Goal: Task Accomplishment & Management: Manage account settings

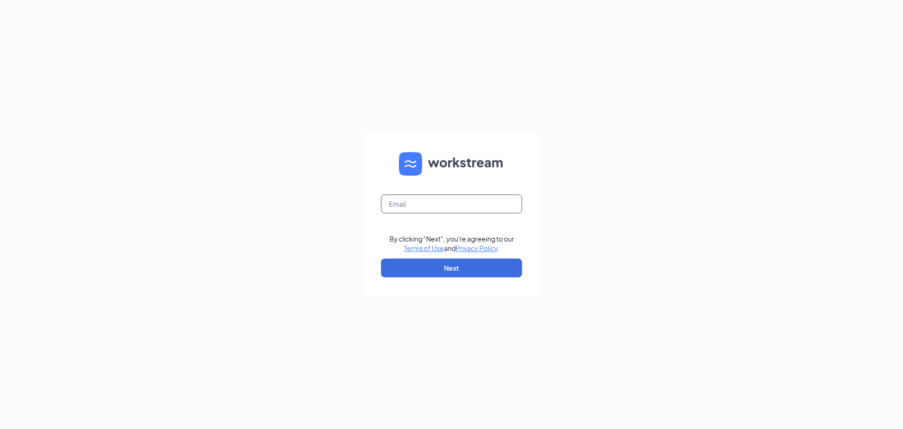
click at [419, 204] on input "text" at bounding box center [451, 203] width 141 height 19
type input "jordandominicewing@outlook.com"
click at [428, 270] on button "Next" at bounding box center [451, 267] width 141 height 19
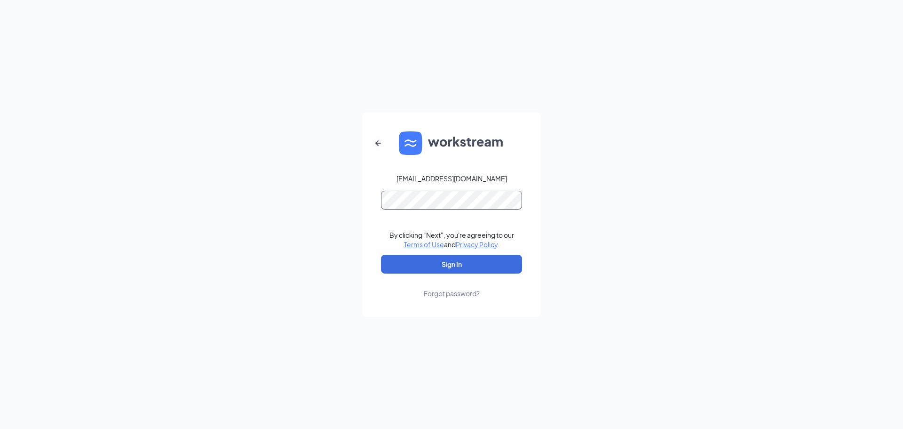
click at [381, 254] on button "Sign In" at bounding box center [451, 263] width 141 height 19
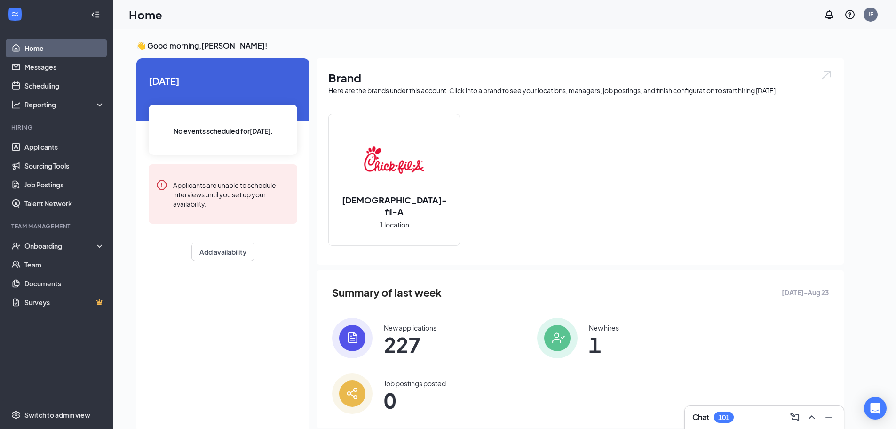
click at [36, 133] on div "Hiring" at bounding box center [57, 127] width 92 height 9
click at [40, 141] on link "Applicants" at bounding box center [64, 146] width 80 height 19
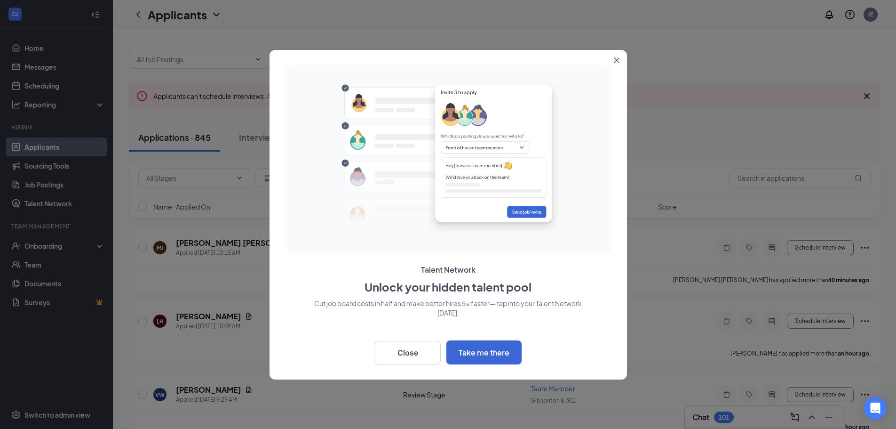
click at [616, 60] on icon "Close" at bounding box center [616, 59] width 5 height 5
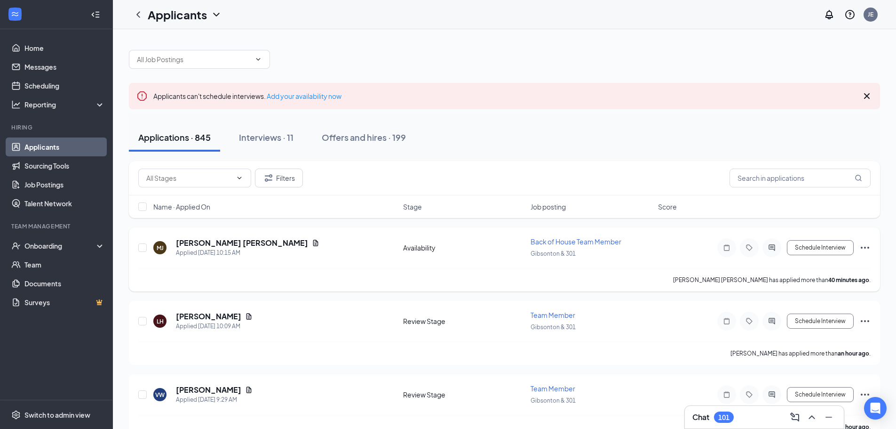
click at [574, 239] on span "Back of House Team Member" at bounding box center [576, 241] width 91 height 8
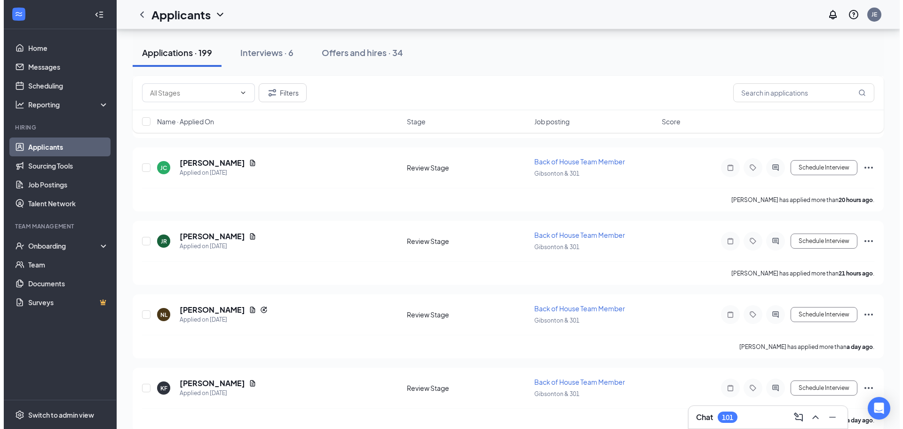
scroll to position [564, 0]
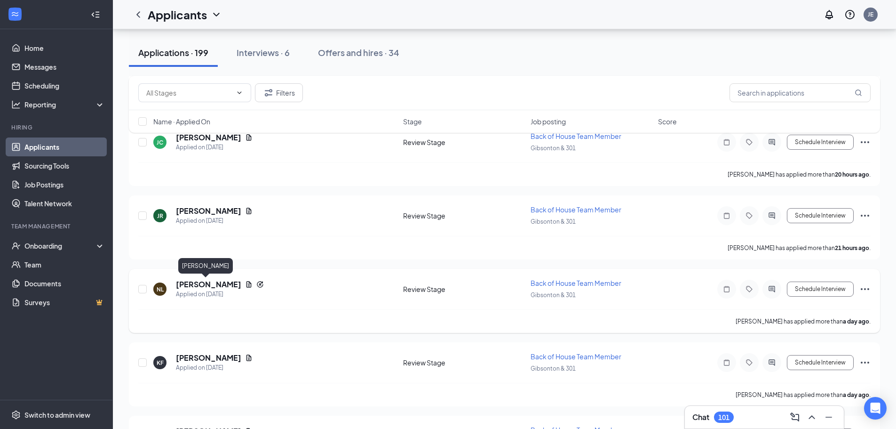
click at [188, 285] on h5 "[PERSON_NAME]" at bounding box center [208, 284] width 65 height 10
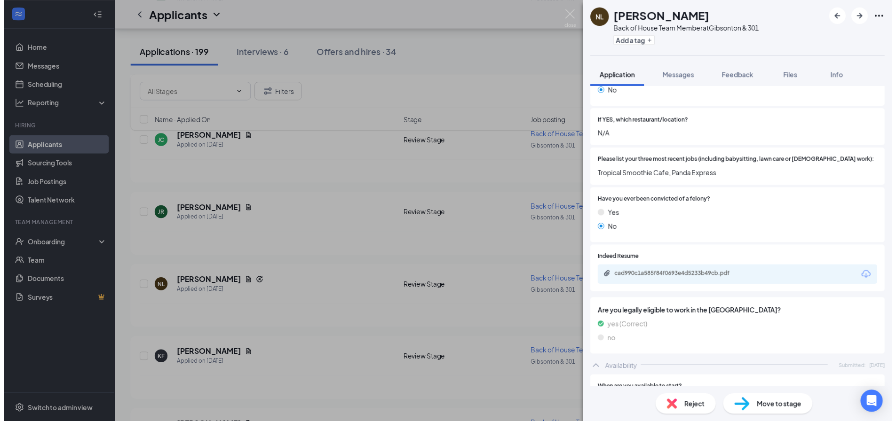
scroll to position [329, 0]
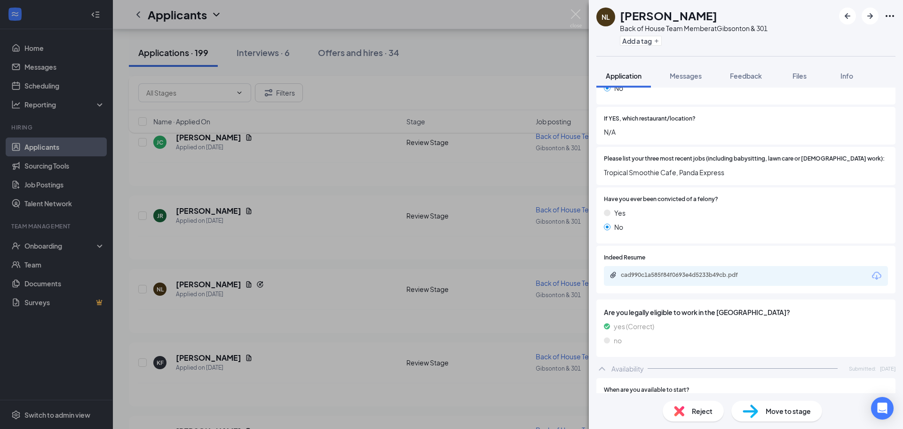
click at [688, 271] on div "cad990c1a585f84f0693e4d5233b49cb.pdf" at bounding box center [687, 275] width 132 height 8
click at [305, 277] on div "NL [PERSON_NAME] Back of House Team Member at [GEOGRAPHIC_DATA] & 301 Add a tag…" at bounding box center [451, 214] width 903 height 429
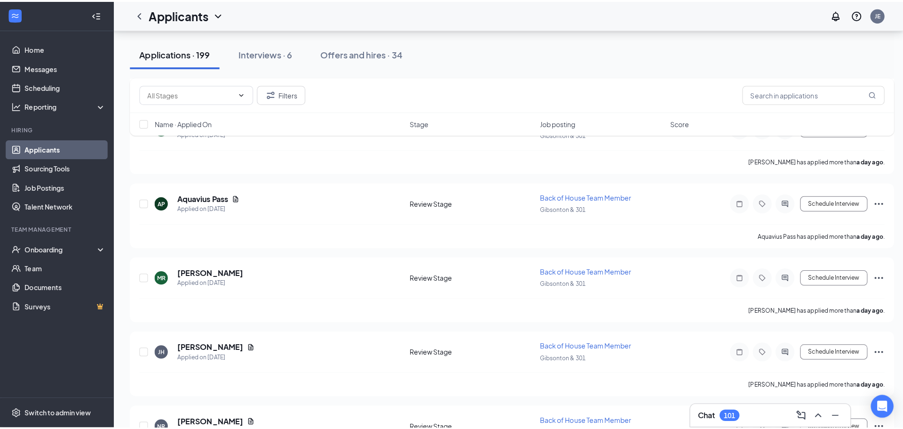
scroll to position [894, 0]
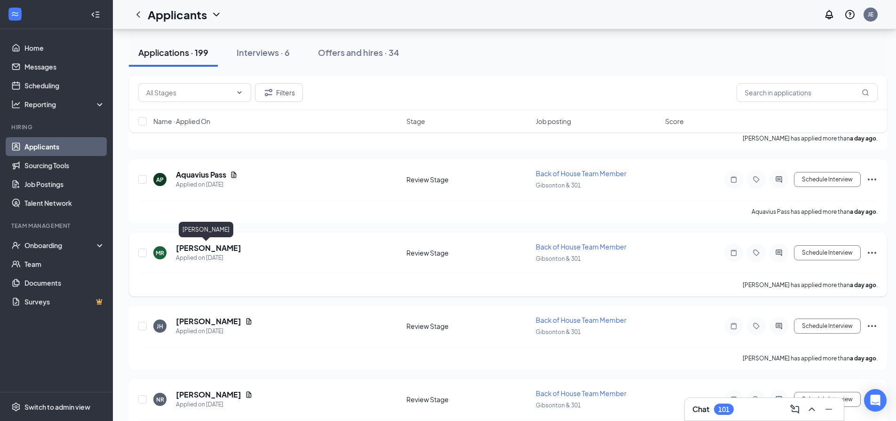
click at [198, 247] on h5 "[PERSON_NAME]" at bounding box center [208, 248] width 65 height 10
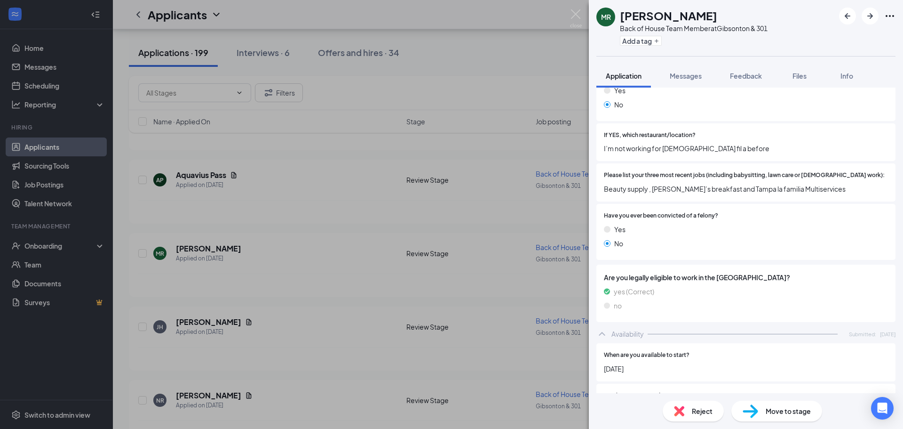
scroll to position [172, 0]
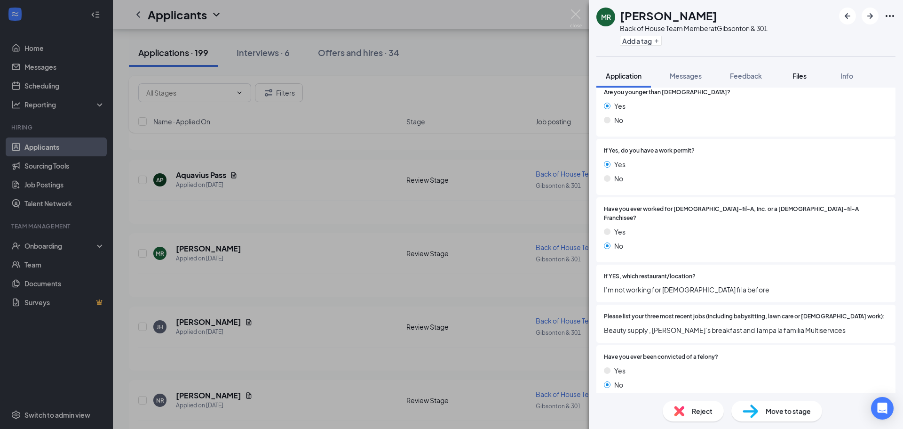
click at [802, 75] on span "Files" at bounding box center [800, 75] width 14 height 8
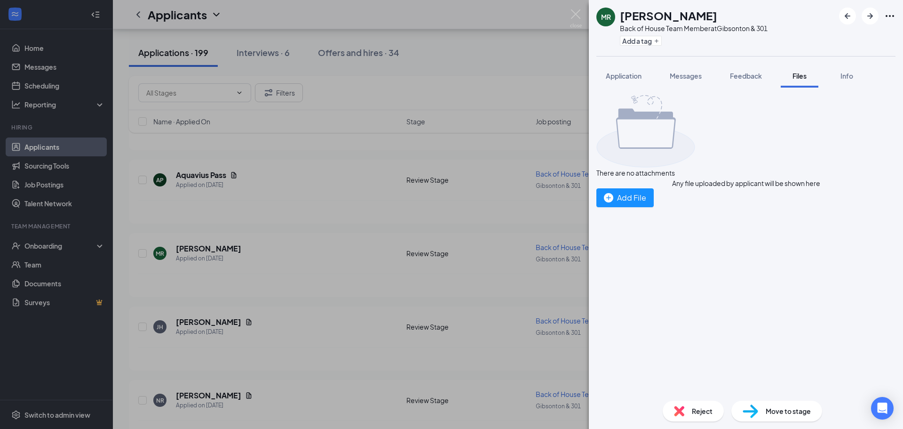
click at [474, 166] on div "MR [PERSON_NAME] Back of House Team Member at [GEOGRAPHIC_DATA] & 301 Add a tag…" at bounding box center [451, 214] width 903 height 429
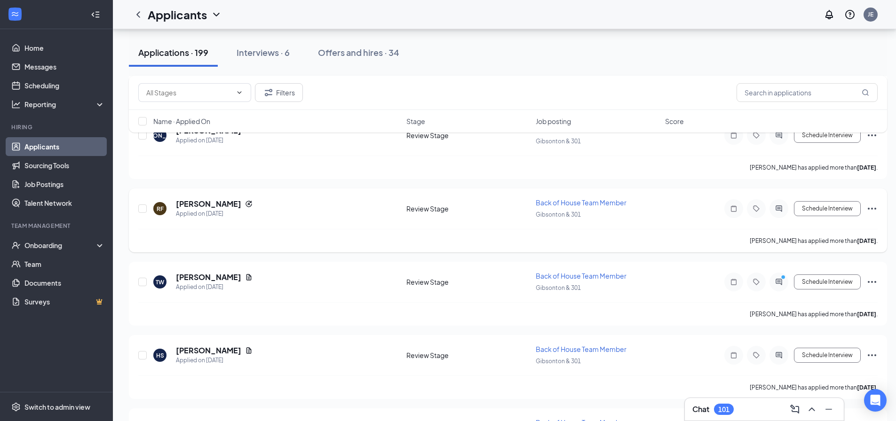
scroll to position [1599, 0]
click at [184, 199] on h5 "[PERSON_NAME]" at bounding box center [208, 203] width 65 height 10
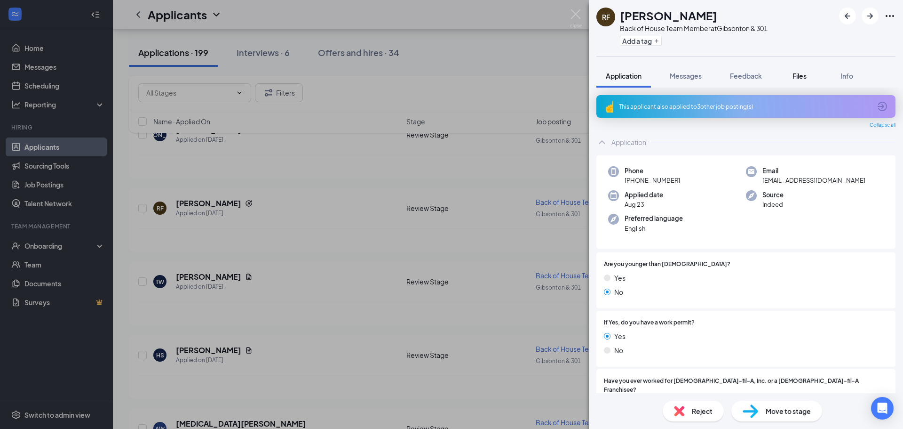
click at [793, 81] on button "Files" at bounding box center [800, 76] width 38 height 24
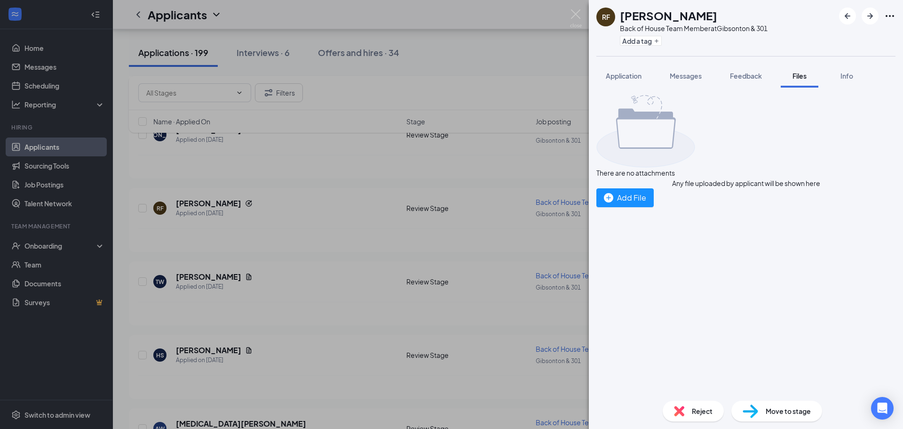
click at [510, 227] on div "RF [PERSON_NAME] Back of House Team Member at [GEOGRAPHIC_DATA] & 301 Add a tag…" at bounding box center [451, 214] width 903 height 429
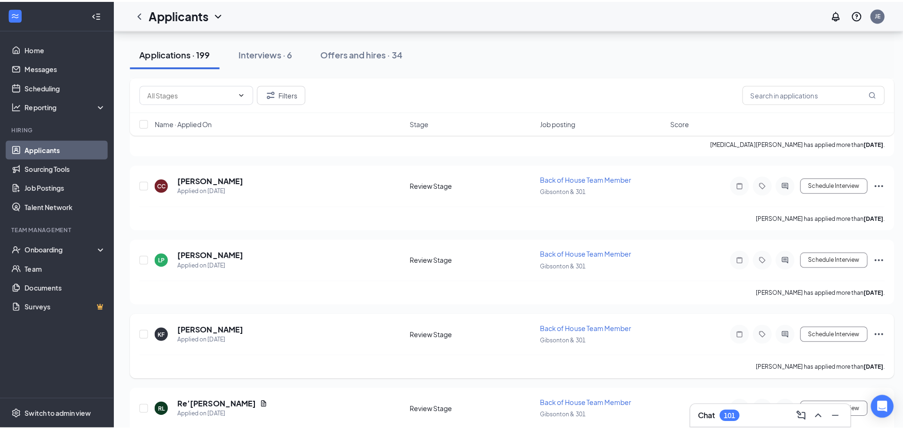
scroll to position [1929, 0]
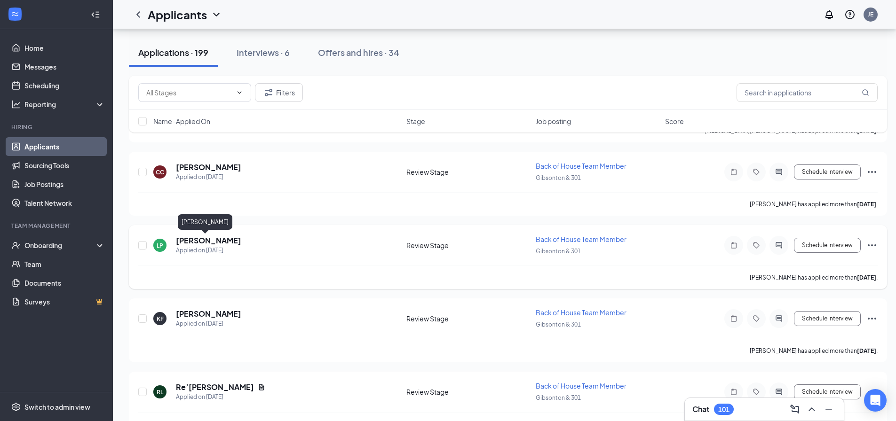
click at [202, 242] on h5 "[PERSON_NAME]" at bounding box center [208, 241] width 65 height 10
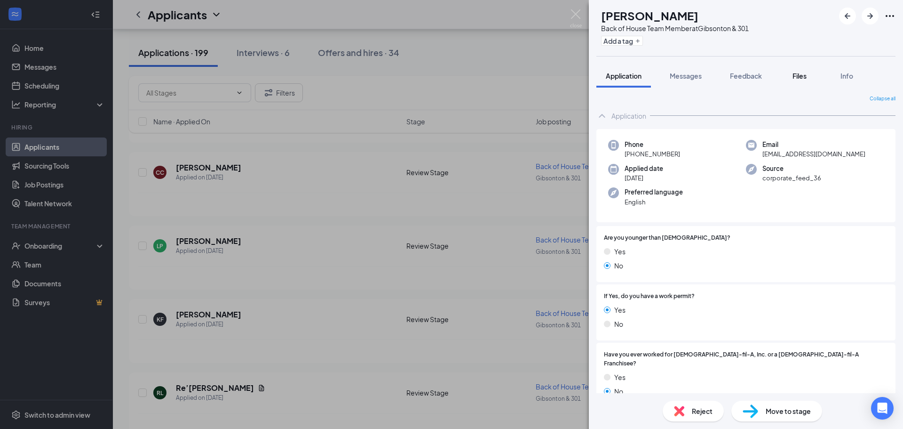
click at [792, 73] on div "Files" at bounding box center [799, 75] width 19 height 9
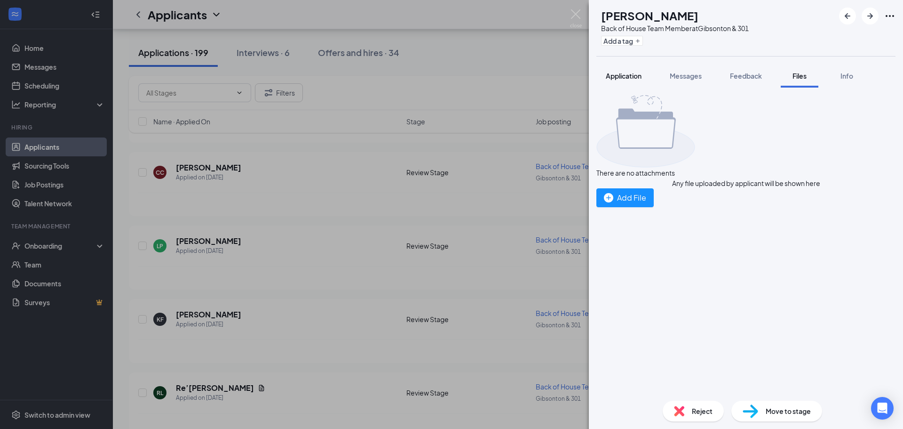
click at [628, 78] on span "Application" at bounding box center [624, 75] width 36 height 8
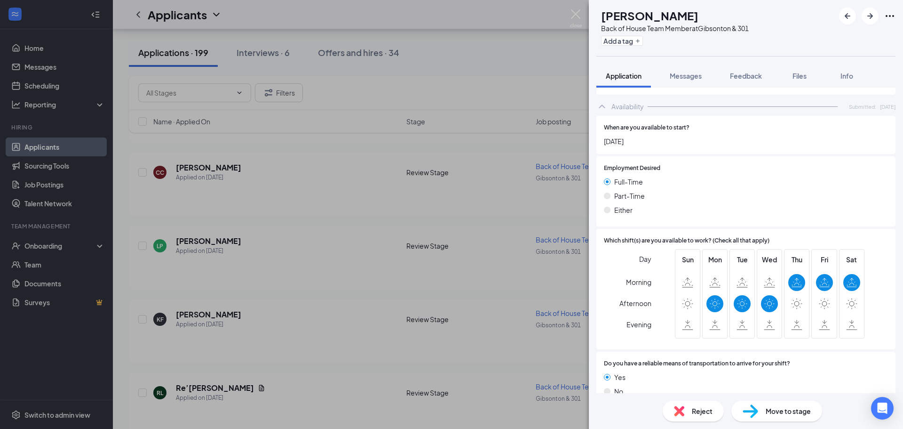
scroll to position [532, 0]
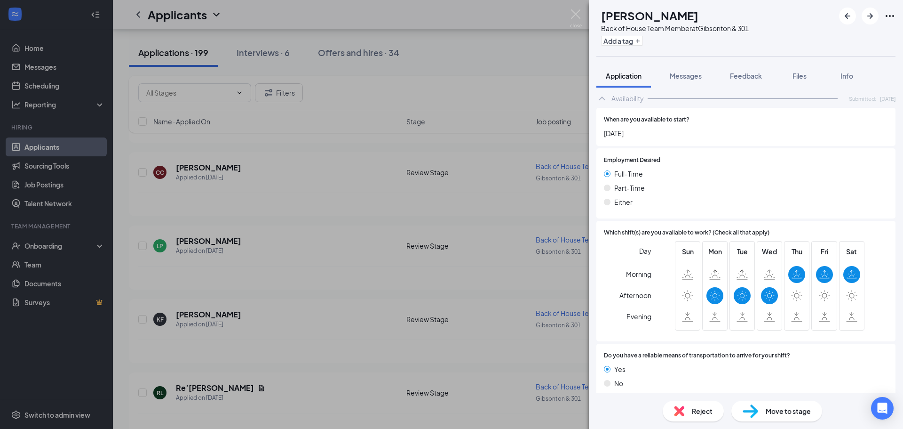
click at [348, 264] on div "LP [PERSON_NAME] Back of House Team Member at [GEOGRAPHIC_DATA] & 301 Add a tag…" at bounding box center [451, 214] width 903 height 429
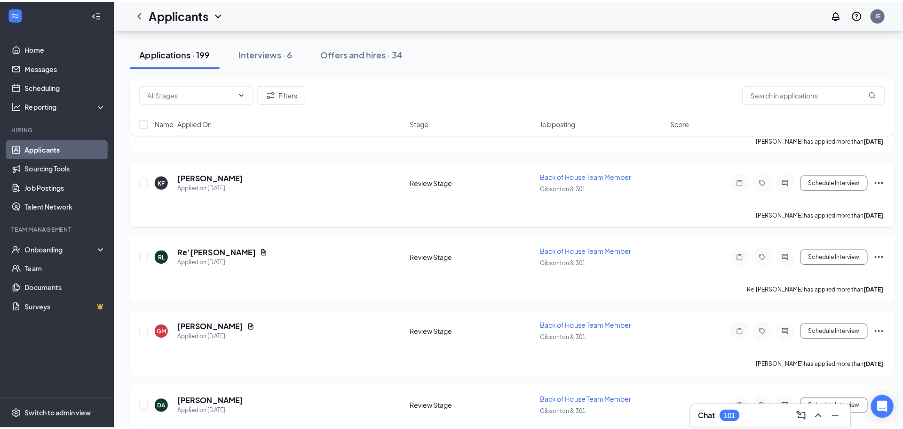
scroll to position [2070, 0]
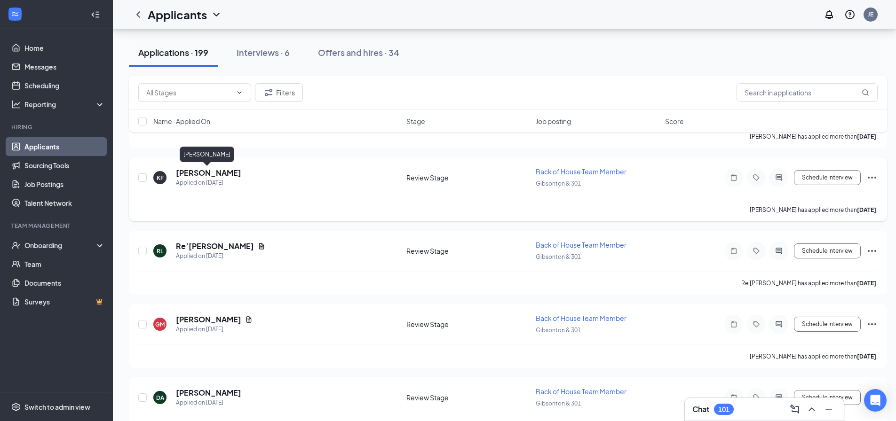
click at [206, 172] on h5 "[PERSON_NAME]" at bounding box center [208, 173] width 65 height 10
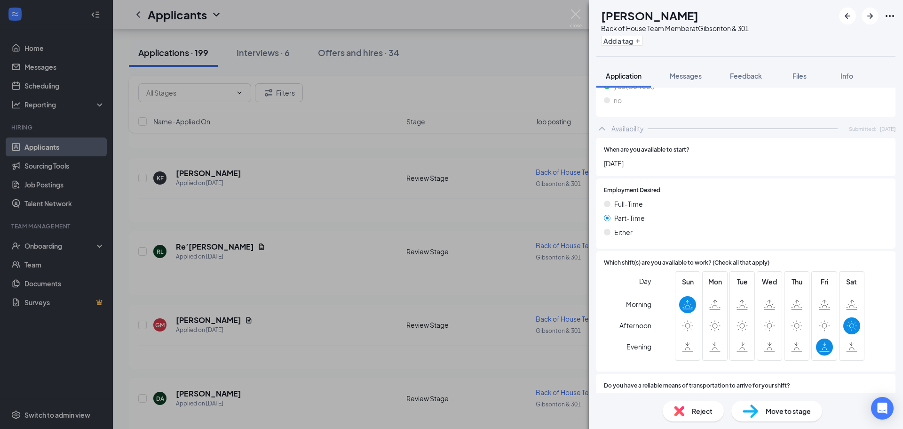
scroll to position [475, 0]
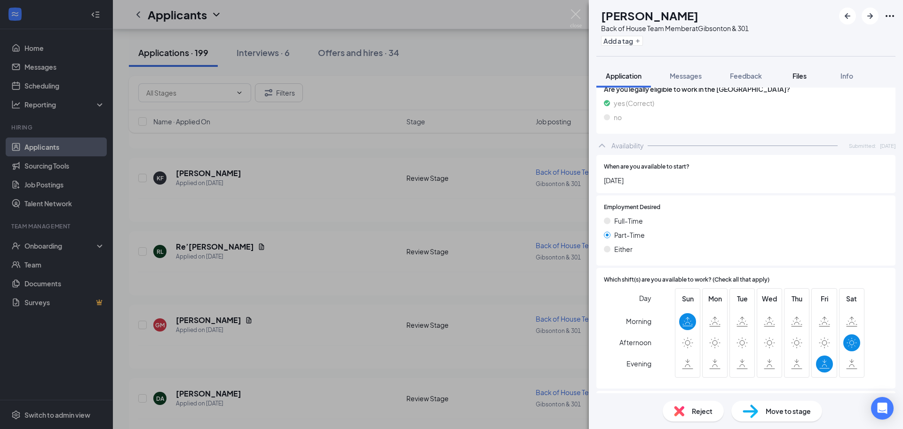
click at [789, 77] on button "Files" at bounding box center [800, 76] width 38 height 24
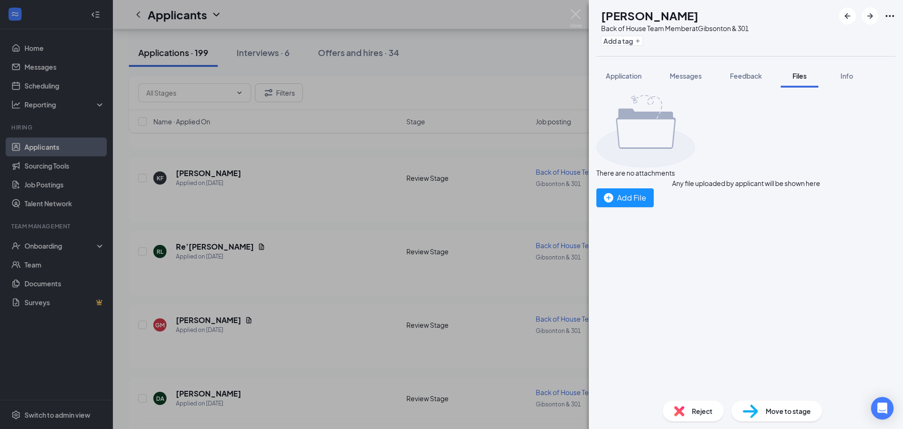
click at [455, 218] on div "KF [PERSON_NAME] Back of House Team Member at [GEOGRAPHIC_DATA] & 301 Add a tag…" at bounding box center [451, 214] width 903 height 429
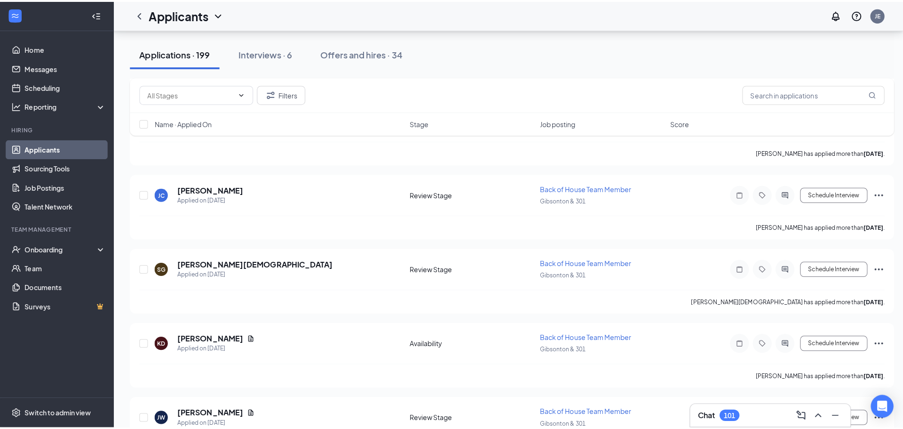
scroll to position [2446, 0]
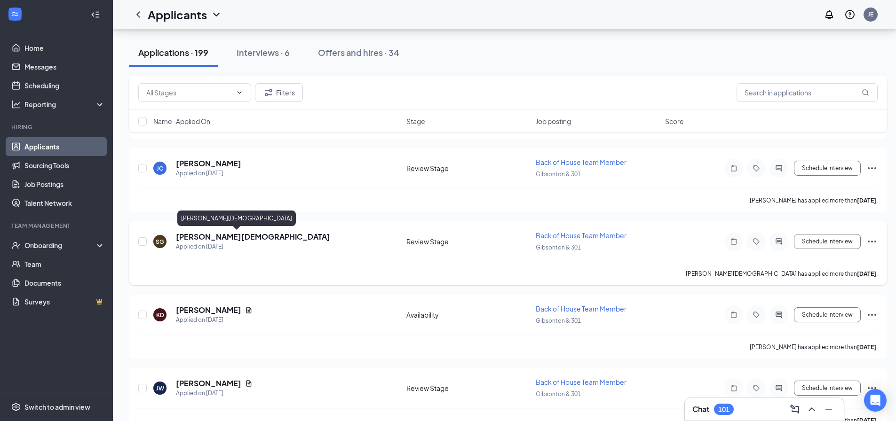
click at [200, 238] on h5 "[PERSON_NAME][DEMOGRAPHIC_DATA]" at bounding box center [253, 237] width 154 height 10
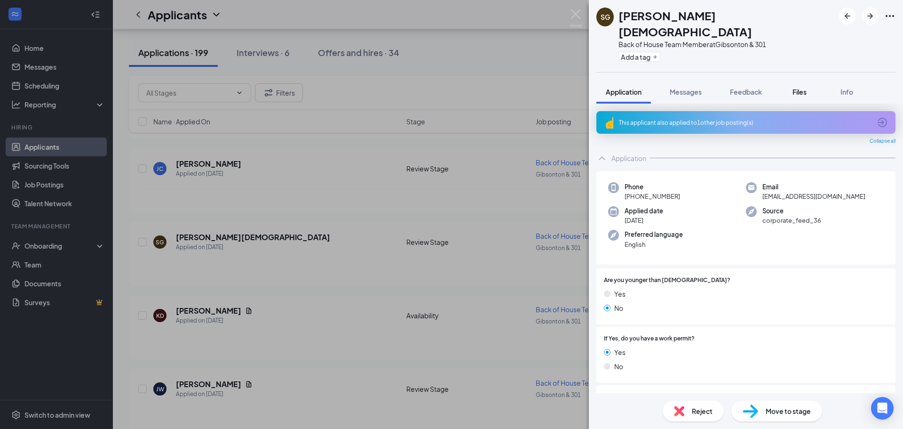
click at [798, 87] on span "Files" at bounding box center [800, 91] width 14 height 8
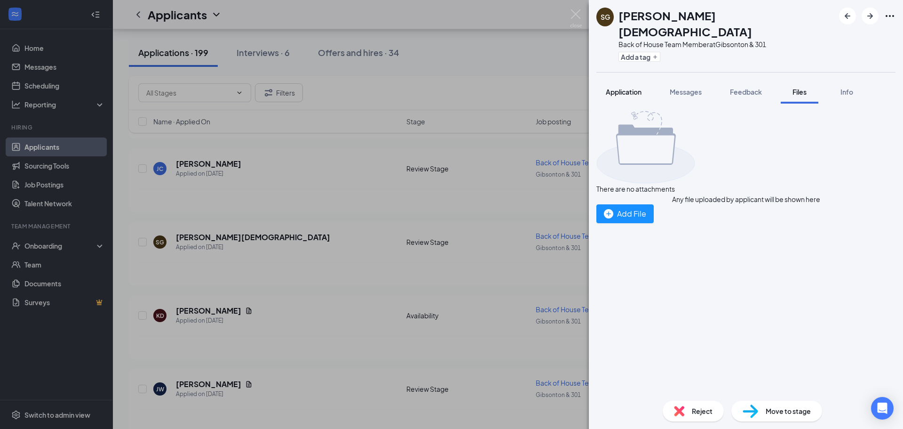
click at [631, 87] on span "Application" at bounding box center [624, 91] width 36 height 8
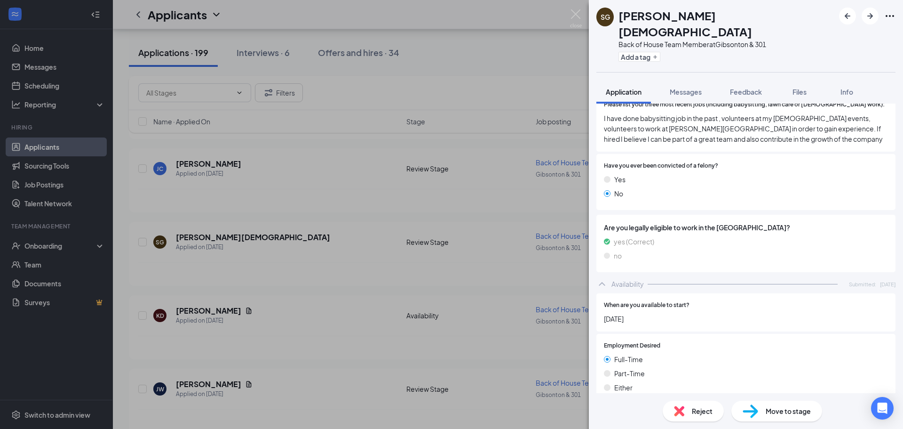
scroll to position [381, 0]
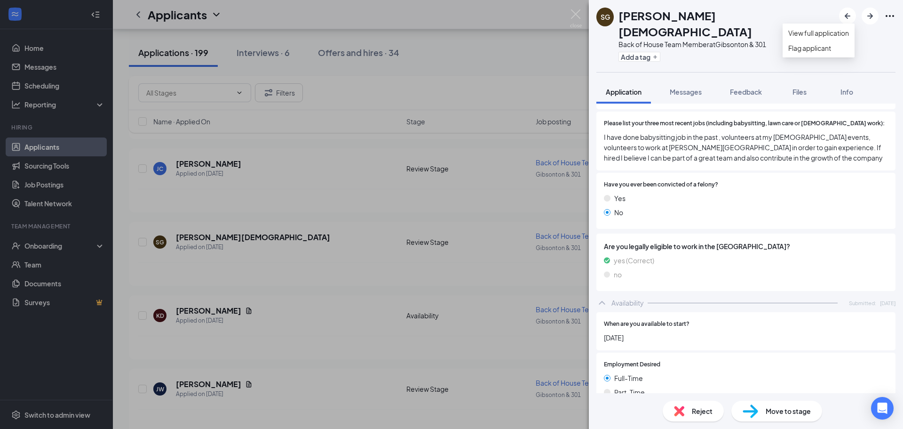
click at [890, 15] on icon "Ellipses" at bounding box center [889, 15] width 11 height 11
click at [358, 240] on div "SG [PERSON_NAME][DEMOGRAPHIC_DATA] Back of House Team Member at [GEOGRAPHIC_DAT…" at bounding box center [451, 214] width 903 height 429
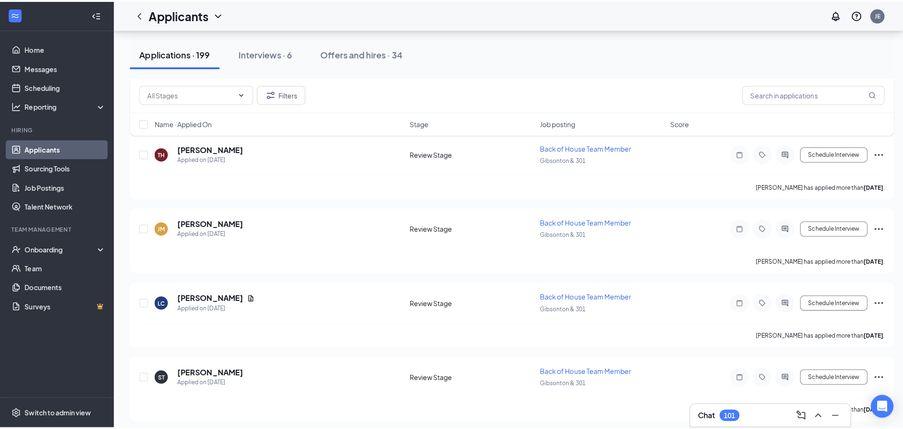
scroll to position [3199, 0]
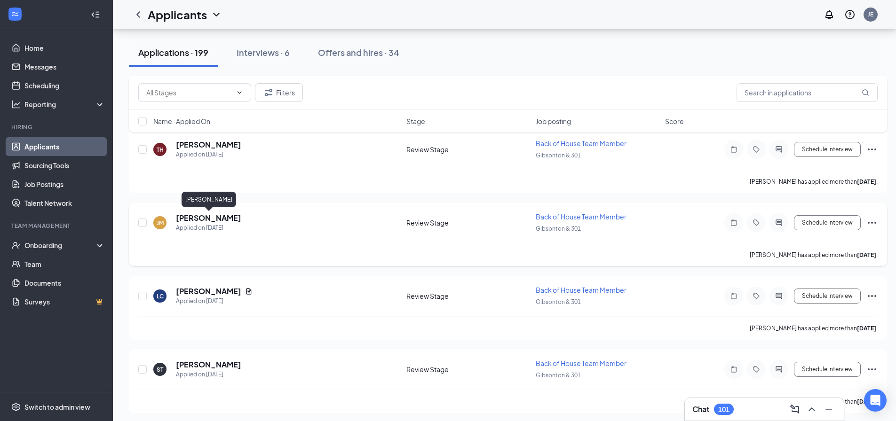
click at [230, 216] on h5 "[PERSON_NAME]" at bounding box center [208, 218] width 65 height 10
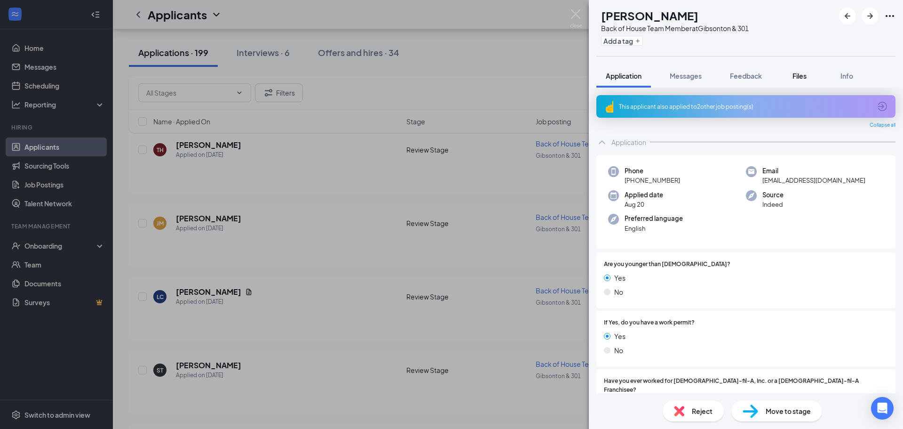
click at [797, 75] on span "Files" at bounding box center [800, 75] width 14 height 8
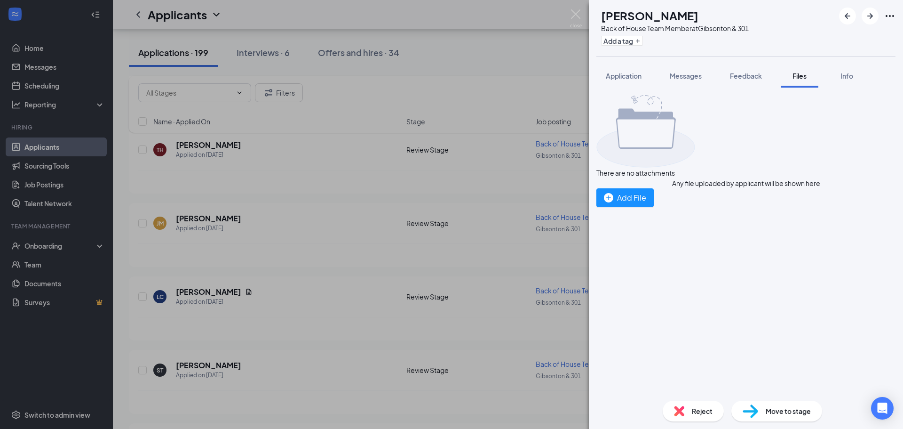
click at [327, 264] on div "[PERSON_NAME] [PERSON_NAME] Back of House Team Member at [GEOGRAPHIC_DATA] & 30…" at bounding box center [451, 214] width 903 height 429
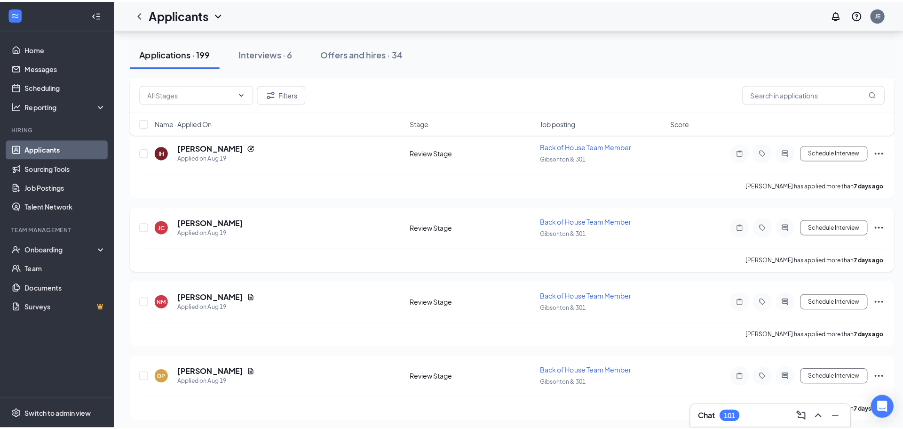
scroll to position [3951, 0]
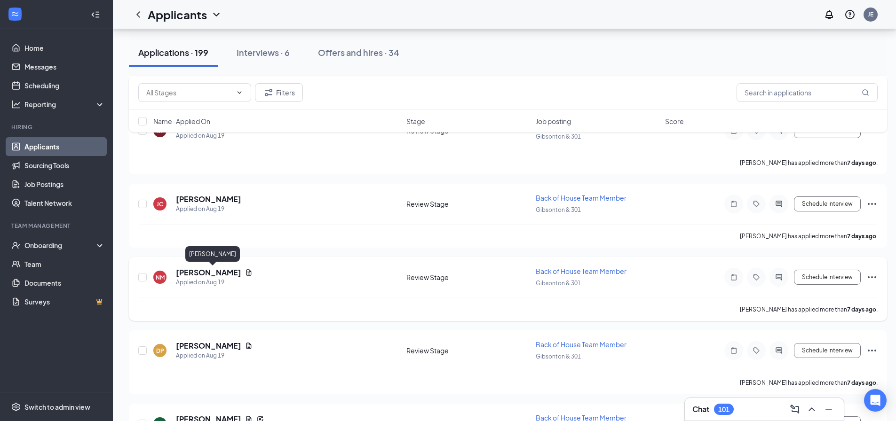
click at [238, 270] on h5 "[PERSON_NAME]" at bounding box center [208, 273] width 65 height 10
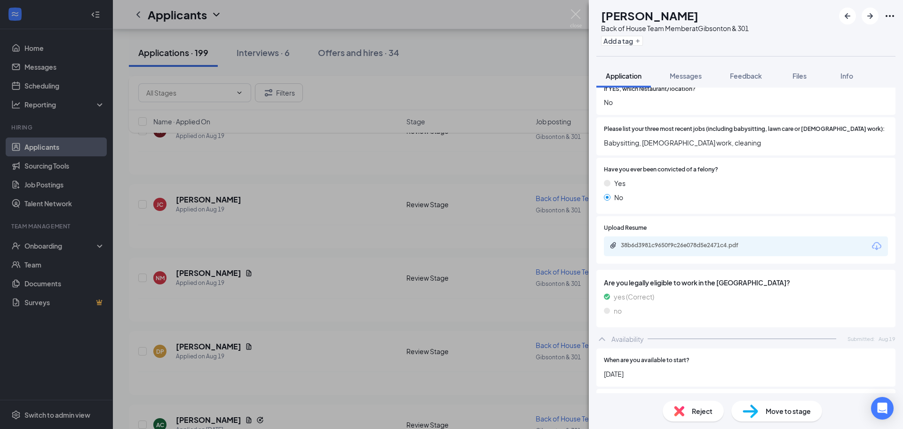
scroll to position [376, 0]
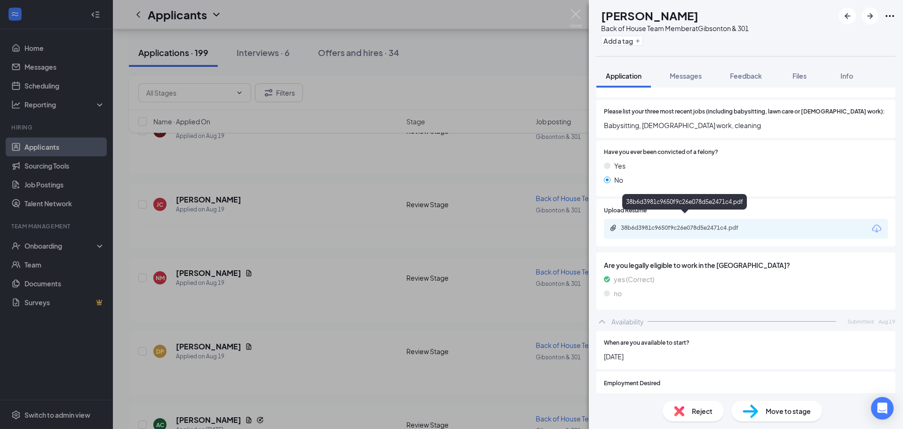
click at [661, 224] on div "38b6d3981c9650f9c26e078d5e2471c4.pdf" at bounding box center [687, 228] width 132 height 8
click at [301, 285] on div "NM [PERSON_NAME] Back of House Team Member at [GEOGRAPHIC_DATA] & 301 Add a tag…" at bounding box center [451, 214] width 903 height 429
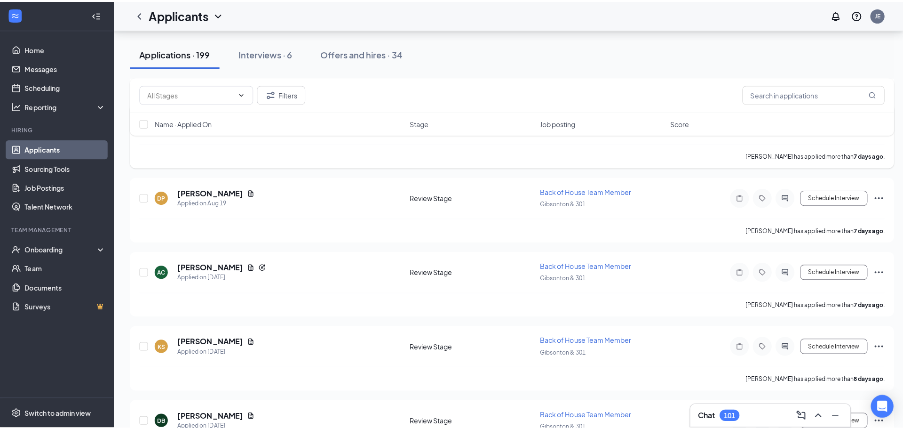
scroll to position [4139, 0]
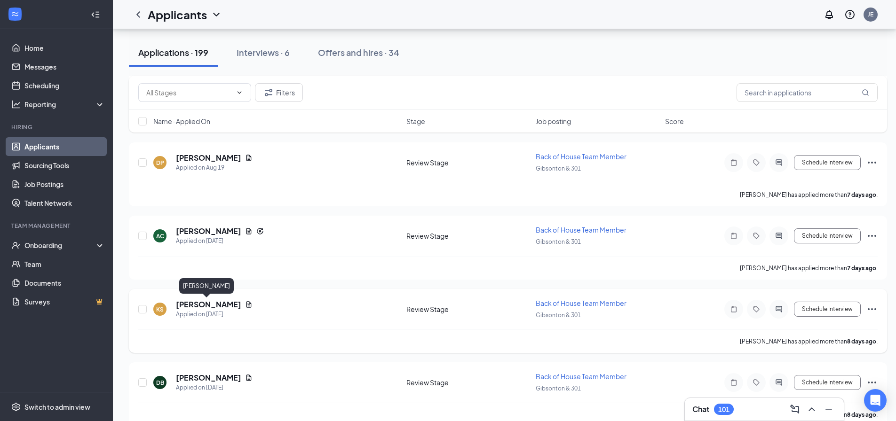
click at [205, 303] on h5 "[PERSON_NAME]" at bounding box center [208, 305] width 65 height 10
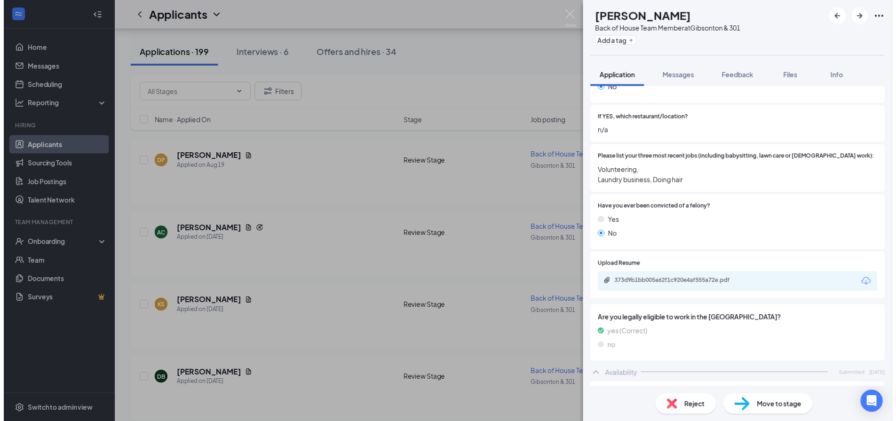
scroll to position [376, 0]
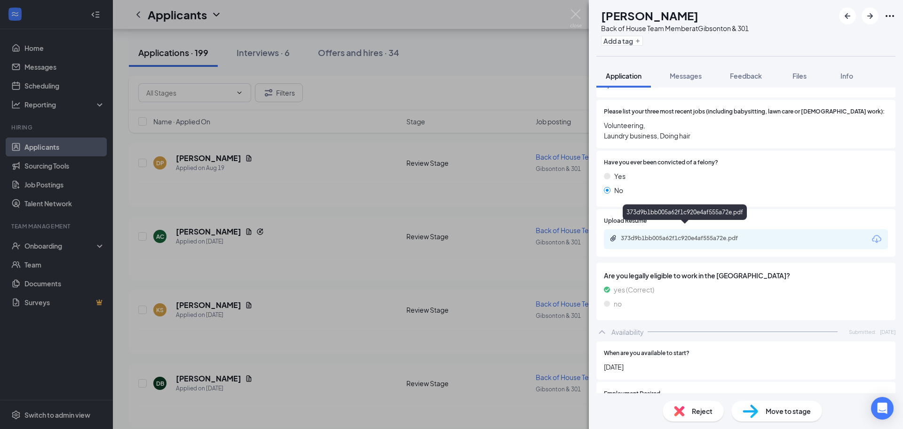
click at [653, 234] on div "373d9b1bb005a62f1c920e4af555a72e.pdf" at bounding box center [687, 238] width 132 height 8
click at [318, 300] on div "KS [PERSON_NAME] Back of House Team Member at [GEOGRAPHIC_DATA] & 301 Add a tag…" at bounding box center [451, 214] width 903 height 429
click at [312, 268] on div "[PERSON_NAME] has applied more than [DATE] ." at bounding box center [507, 268] width 739 height 24
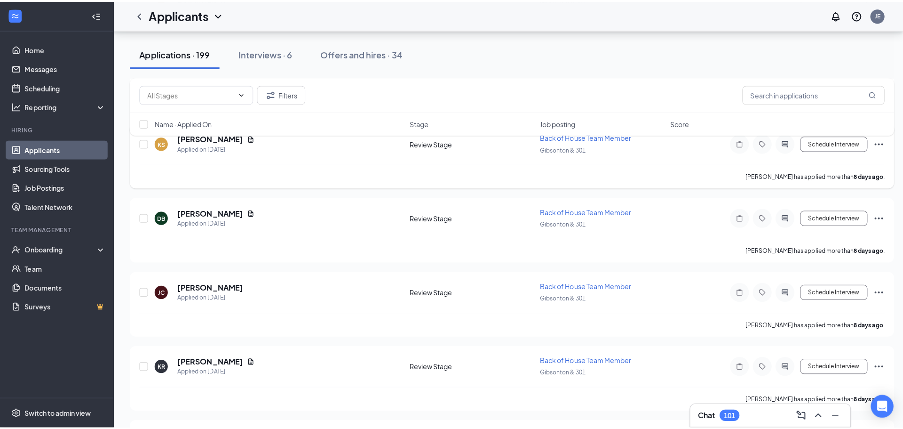
scroll to position [4328, 0]
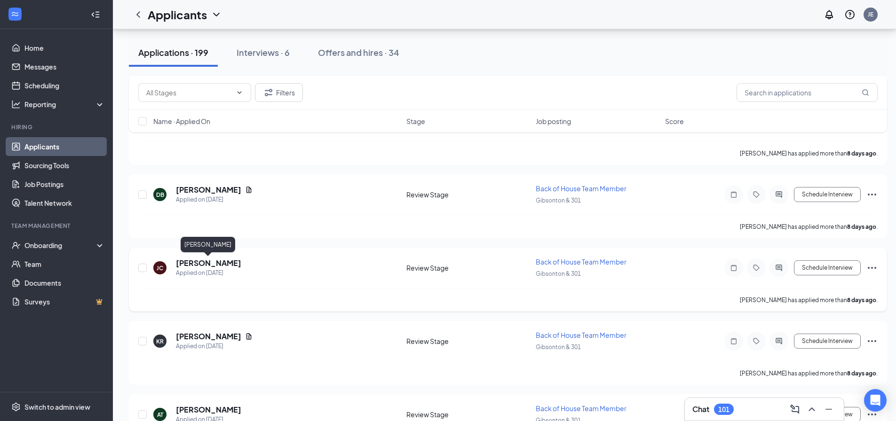
click at [191, 265] on h5 "[PERSON_NAME]" at bounding box center [208, 263] width 65 height 10
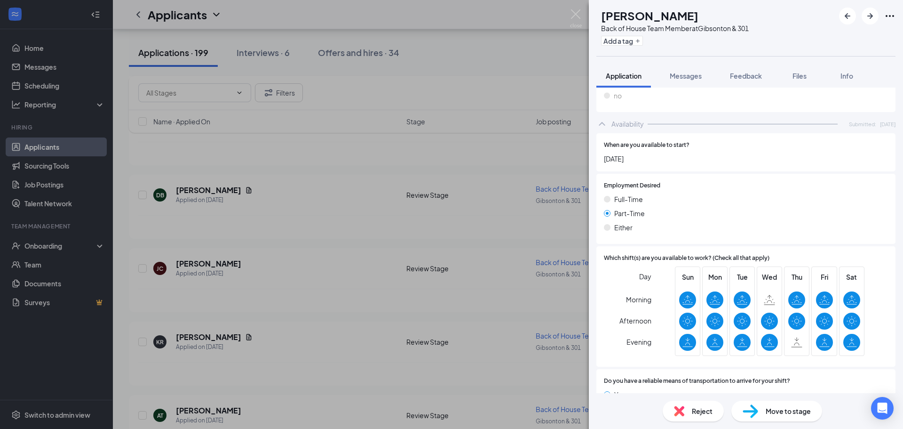
scroll to position [522, 0]
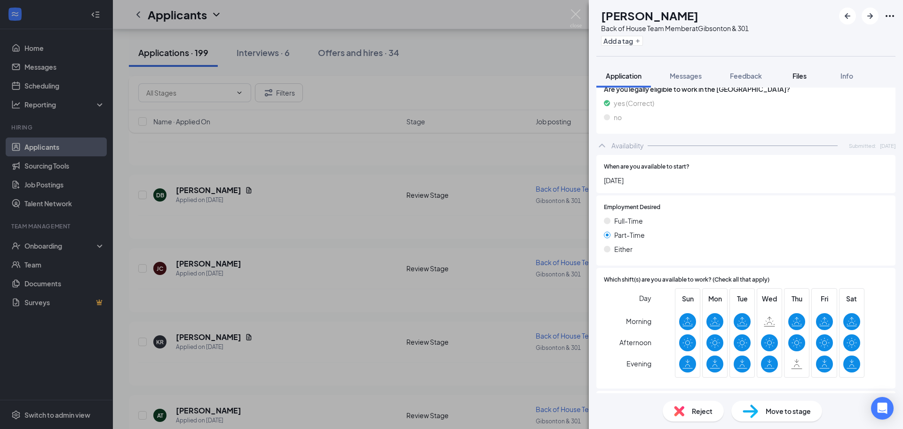
click at [802, 75] on span "Files" at bounding box center [800, 75] width 14 height 8
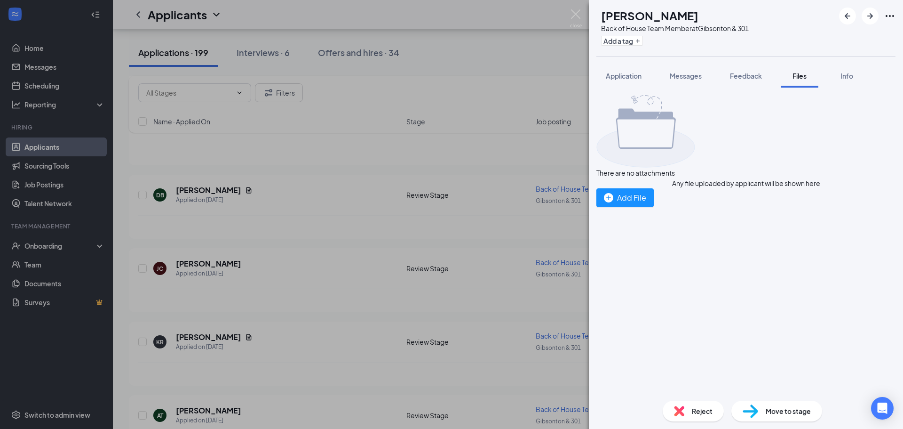
click at [282, 203] on div "[PERSON_NAME] Back of House Team Member at [GEOGRAPHIC_DATA] & 301 Add a tag Ap…" at bounding box center [451, 214] width 903 height 429
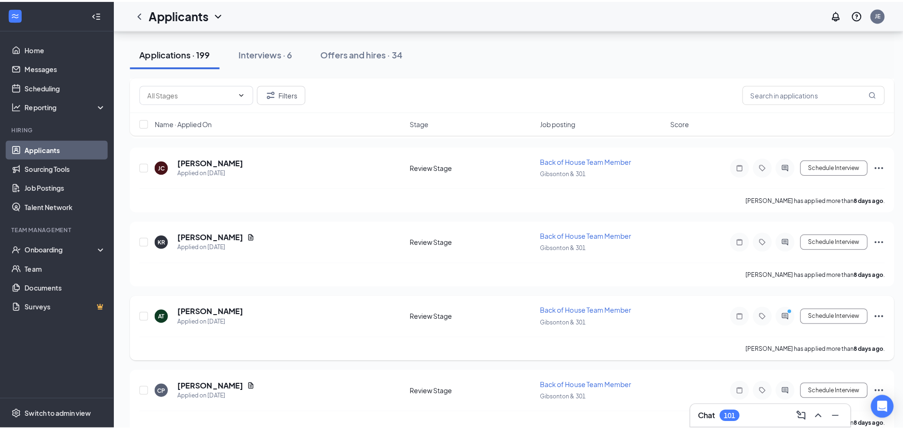
scroll to position [4469, 0]
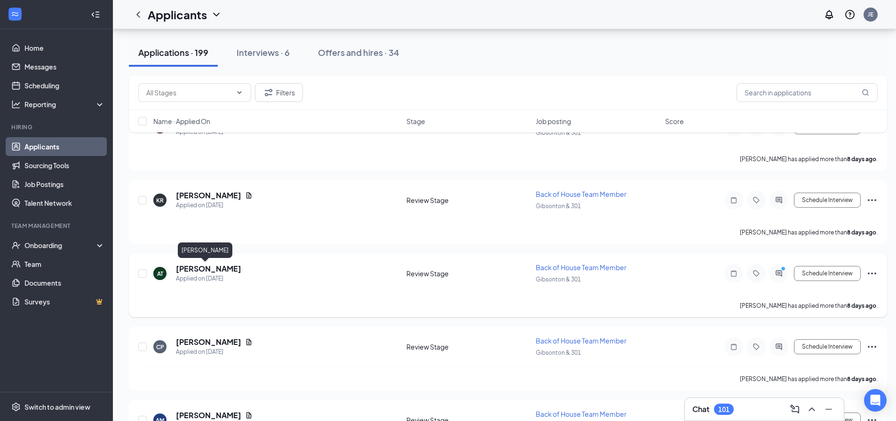
click at [199, 267] on h5 "[PERSON_NAME]" at bounding box center [208, 269] width 65 height 10
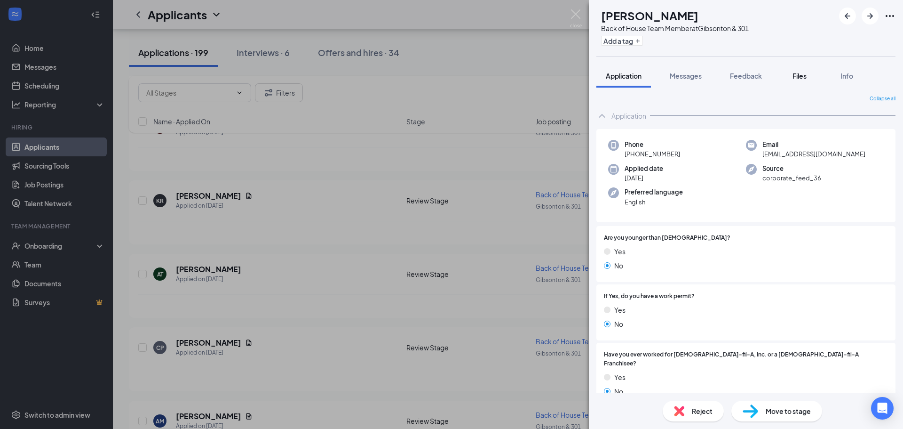
click at [793, 74] on div "Files" at bounding box center [799, 75] width 19 height 9
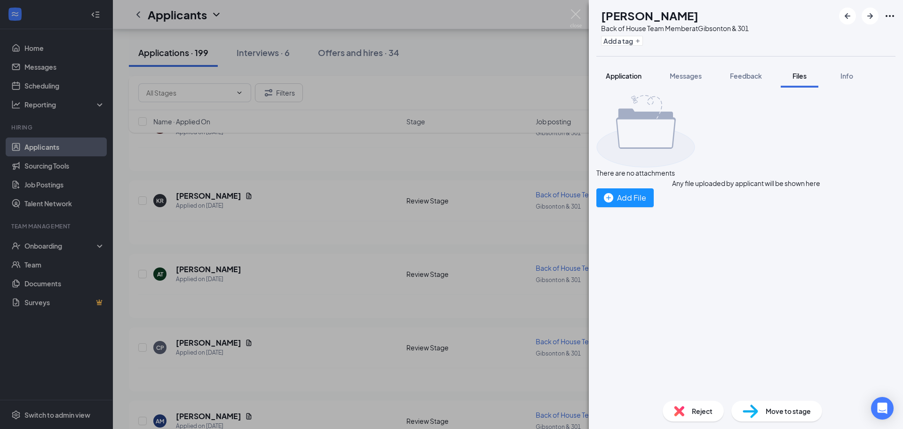
click at [634, 78] on span "Application" at bounding box center [624, 75] width 36 height 8
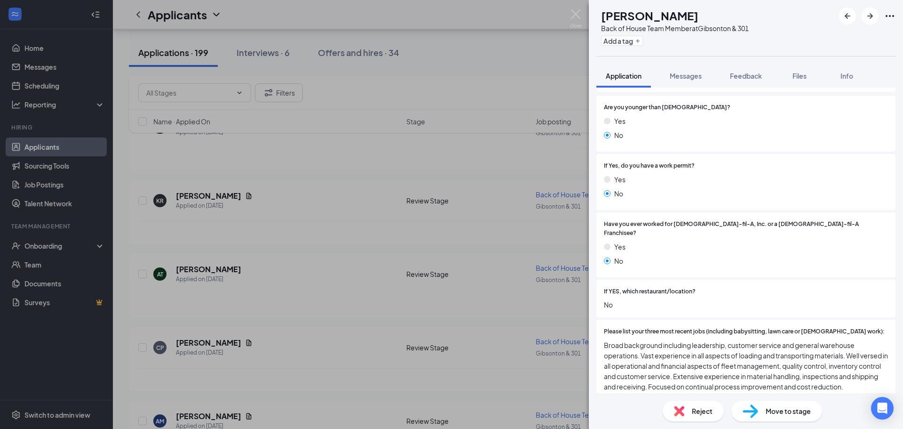
scroll to position [141, 0]
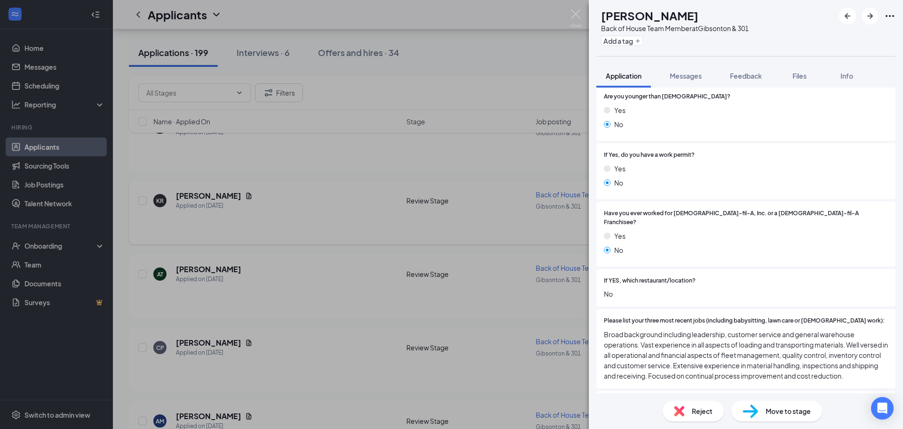
drag, startPoint x: 447, startPoint y: 183, endPoint x: 289, endPoint y: 224, distance: 163.3
click at [447, 183] on div "AT [PERSON_NAME] Back of House Team Member at [GEOGRAPHIC_DATA] & 301 Add a tag…" at bounding box center [451, 214] width 903 height 429
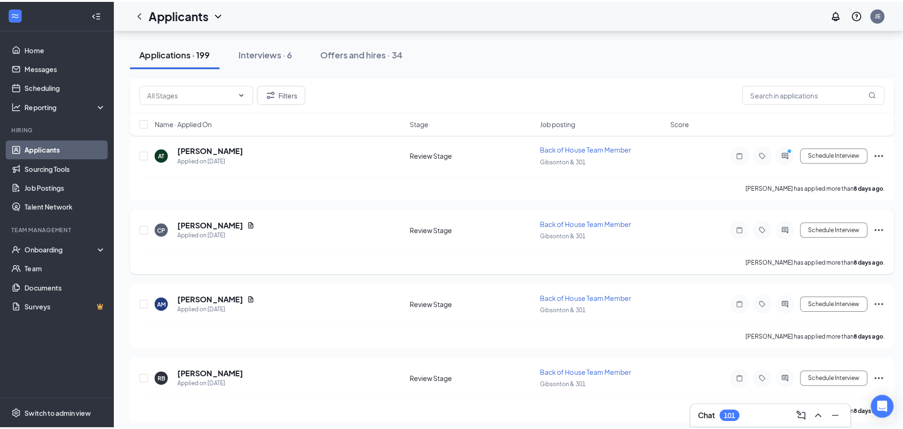
scroll to position [4610, 0]
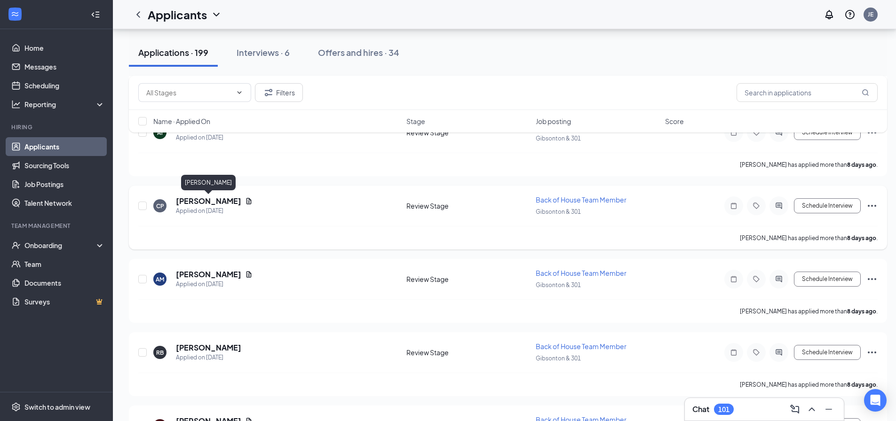
click at [220, 204] on h5 "[PERSON_NAME]" at bounding box center [208, 201] width 65 height 10
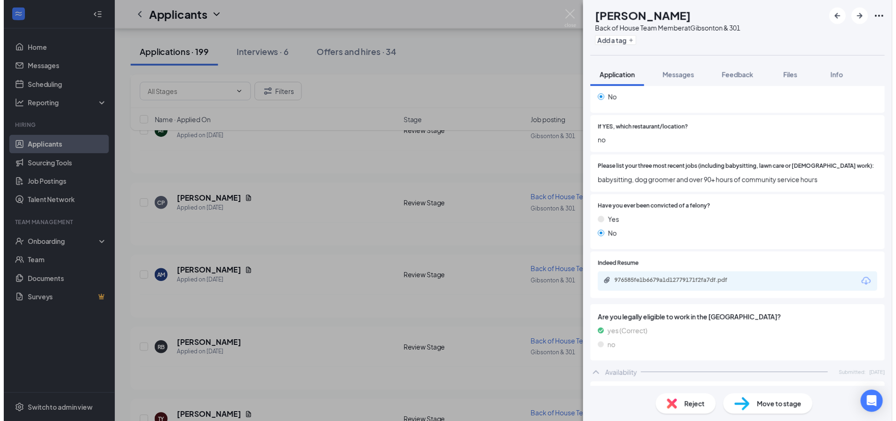
scroll to position [329, 0]
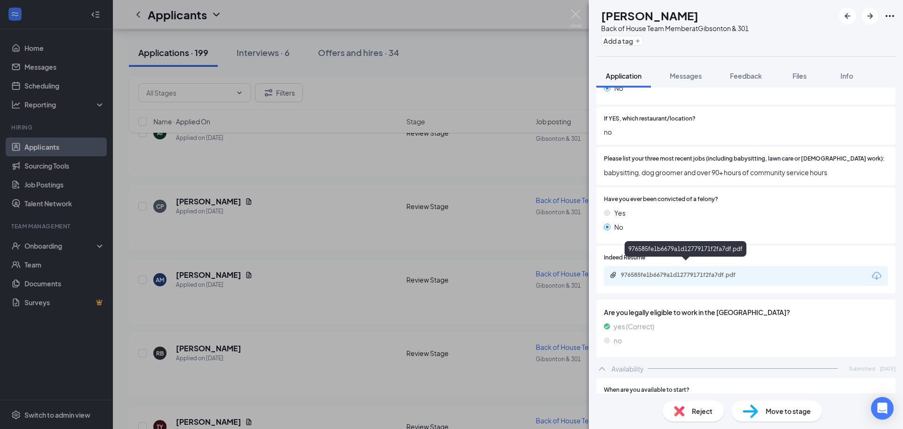
click at [660, 271] on div "976585fe1b6679a1d12779171f2fa7df.pdf" at bounding box center [687, 275] width 132 height 8
click at [396, 295] on div "CP [PERSON_NAME] Back of House Team Member at [GEOGRAPHIC_DATA] & 301 Add a tag…" at bounding box center [451, 214] width 903 height 429
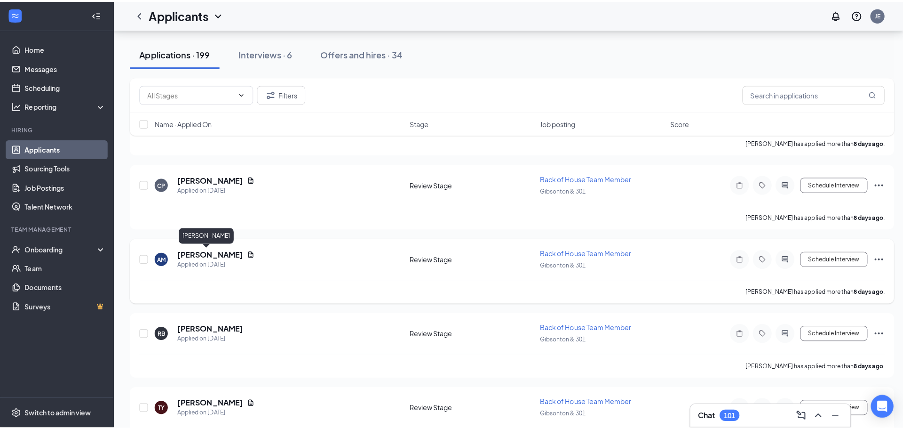
scroll to position [4657, 0]
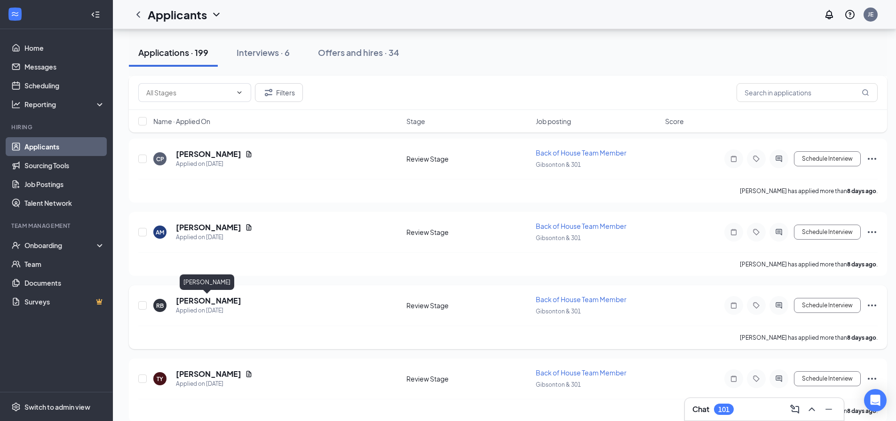
click at [208, 302] on h5 "[PERSON_NAME]" at bounding box center [208, 301] width 65 height 10
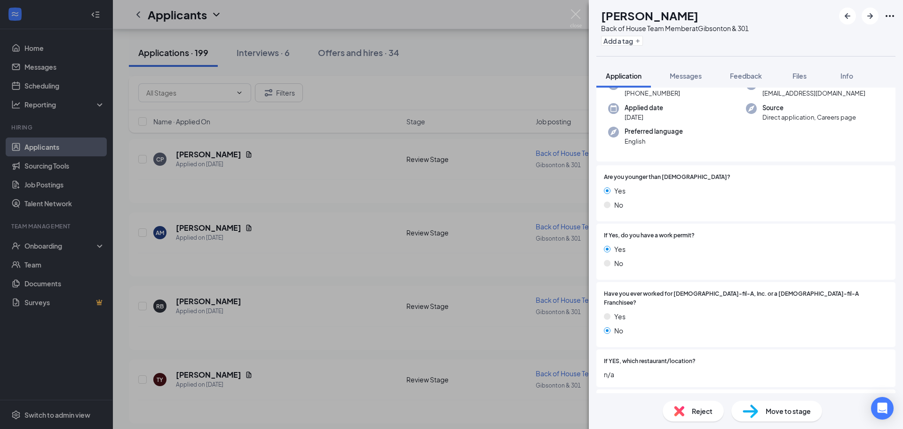
scroll to position [78, 0]
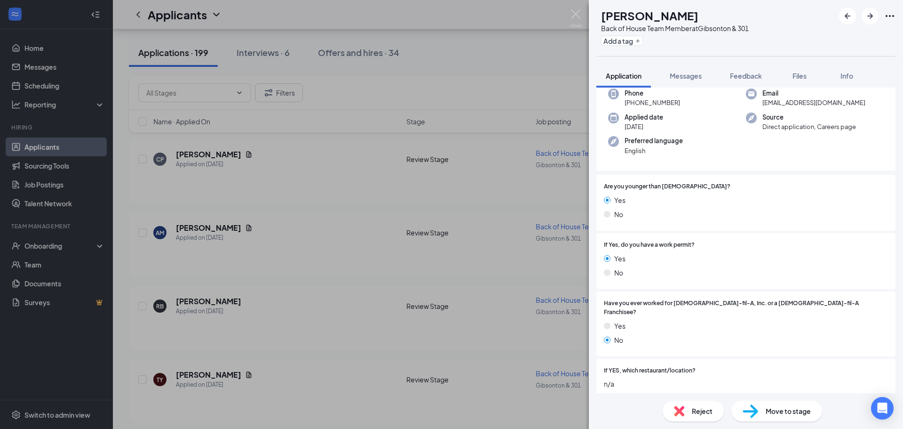
click at [278, 246] on div "RB [PERSON_NAME] Back of House Team Member at [GEOGRAPHIC_DATA] & 301 Add a tag…" at bounding box center [451, 214] width 903 height 429
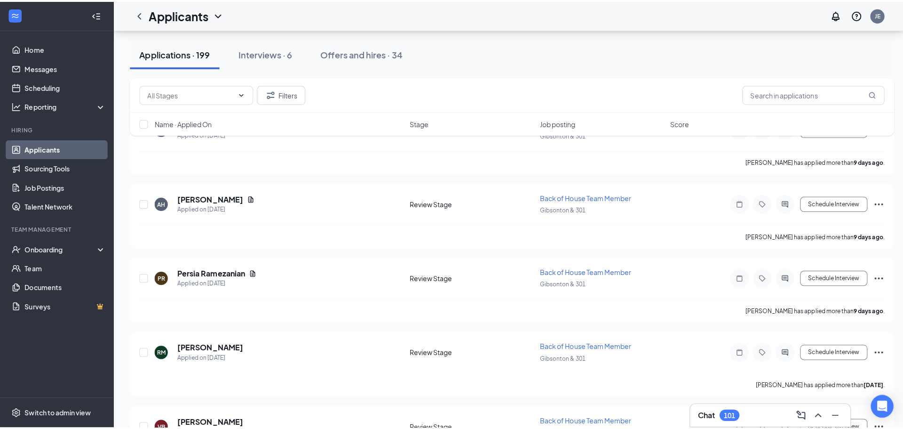
scroll to position [6021, 0]
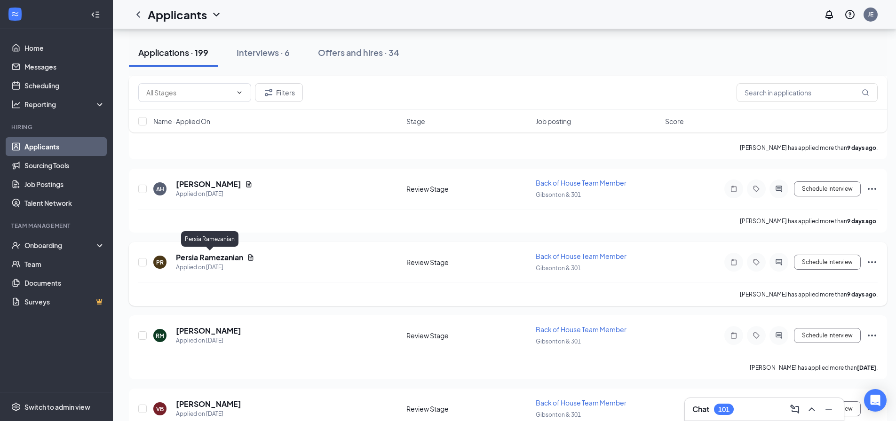
click at [213, 256] on h5 "Persia Ramezanian" at bounding box center [209, 258] width 67 height 10
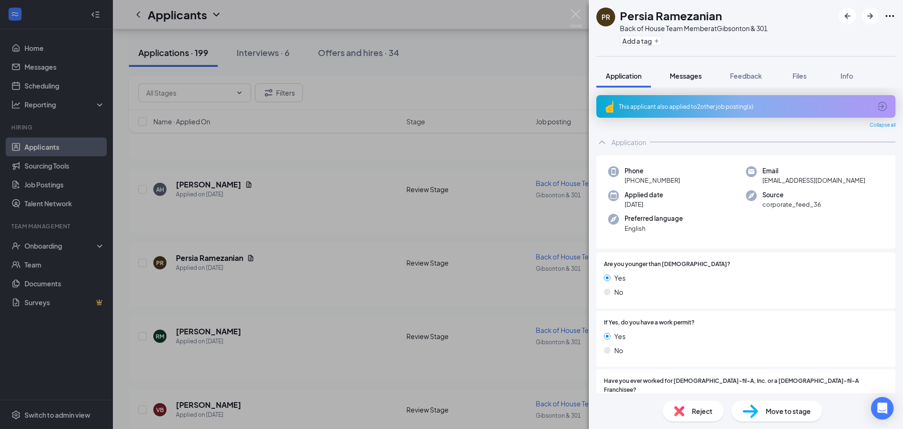
click at [691, 75] on span "Messages" at bounding box center [686, 75] width 32 height 8
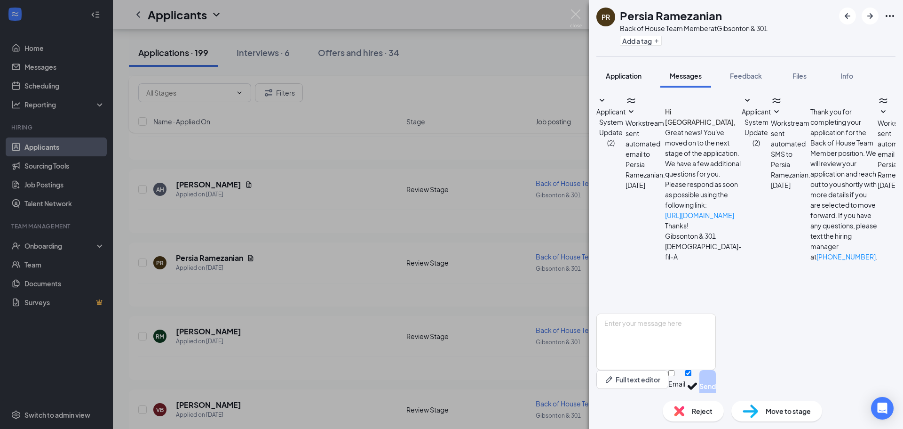
click at [619, 80] on div "Application" at bounding box center [624, 75] width 36 height 9
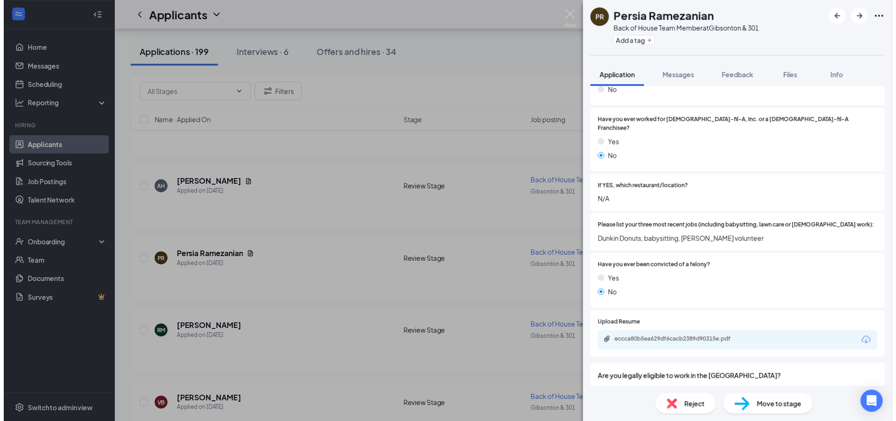
scroll to position [282, 0]
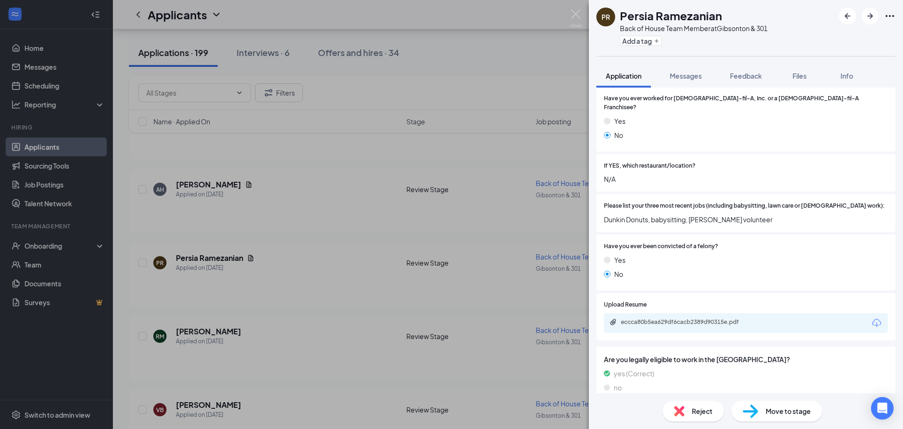
click at [668, 318] on div "eccca80b5ea629df6cacb2389d90315e.pdf" at bounding box center [687, 322] width 132 height 8
click at [362, 236] on div "PR [PERSON_NAME] Back of House Team Member at [GEOGRAPHIC_DATA] & 301 Add a tag…" at bounding box center [451, 214] width 903 height 429
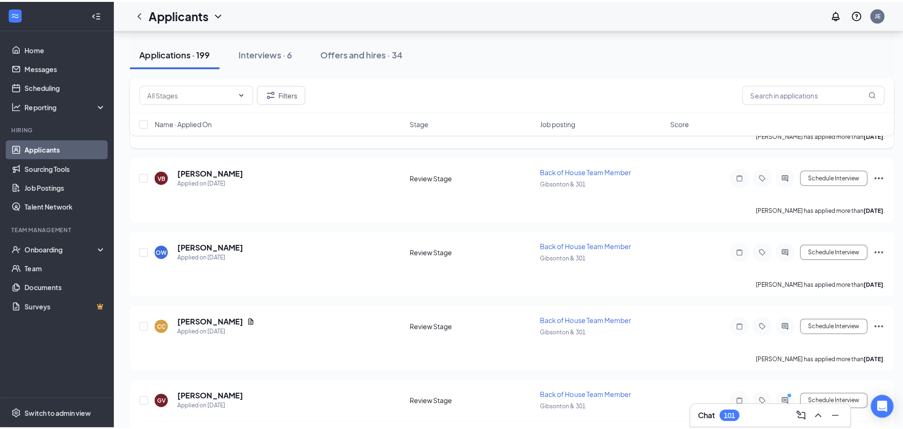
scroll to position [6256, 0]
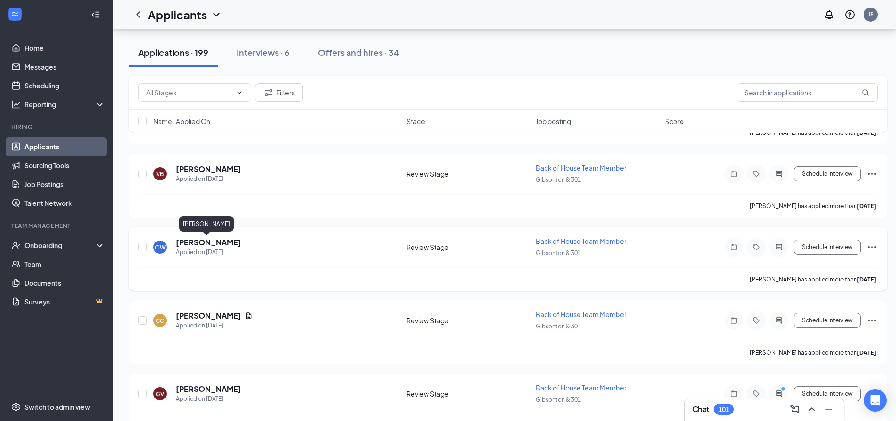
click at [199, 238] on h5 "[PERSON_NAME]" at bounding box center [208, 243] width 65 height 10
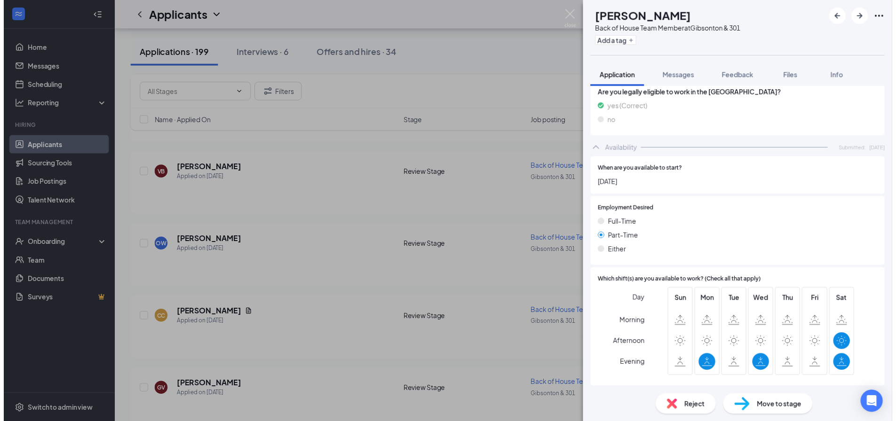
scroll to position [569, 0]
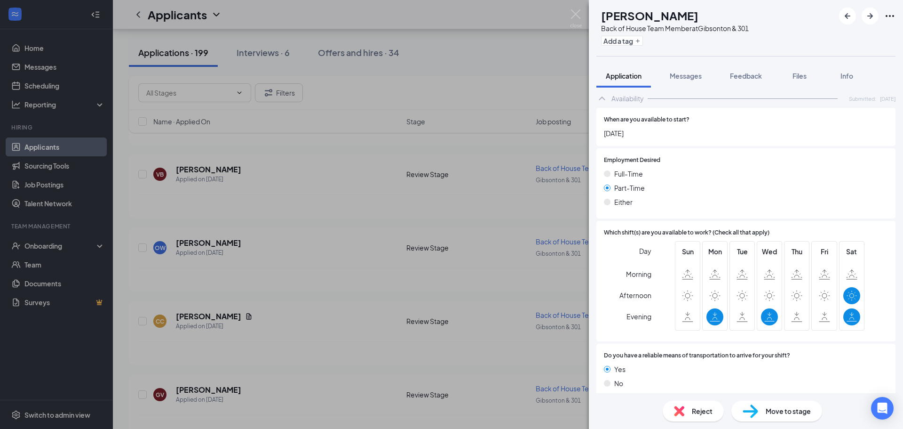
click at [310, 253] on div "OW [PERSON_NAME] Back of House Team Member at [GEOGRAPHIC_DATA] & 301 Add a tag…" at bounding box center [451, 214] width 903 height 429
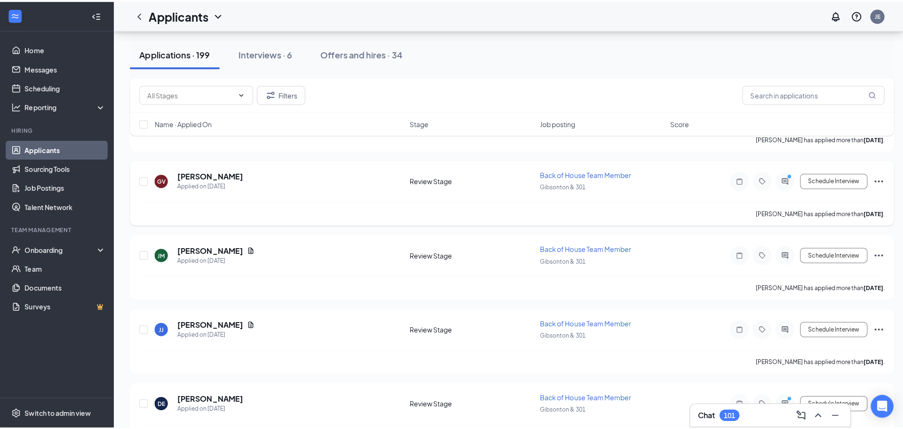
scroll to position [6491, 0]
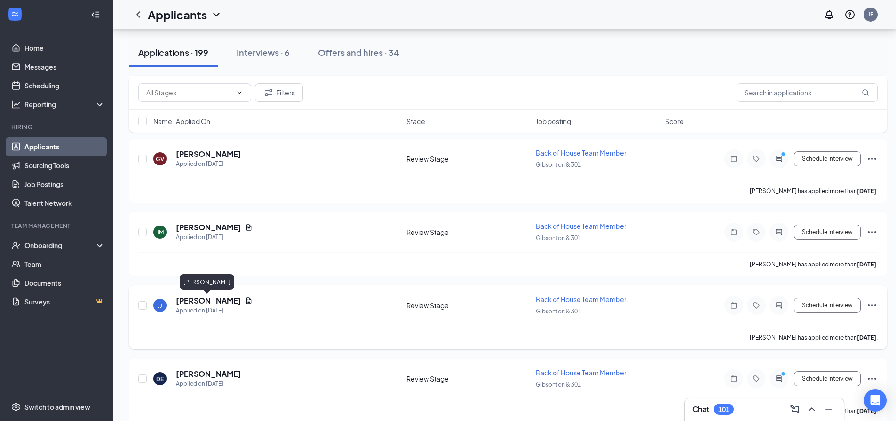
click at [210, 302] on h5 "[PERSON_NAME]" at bounding box center [208, 301] width 65 height 10
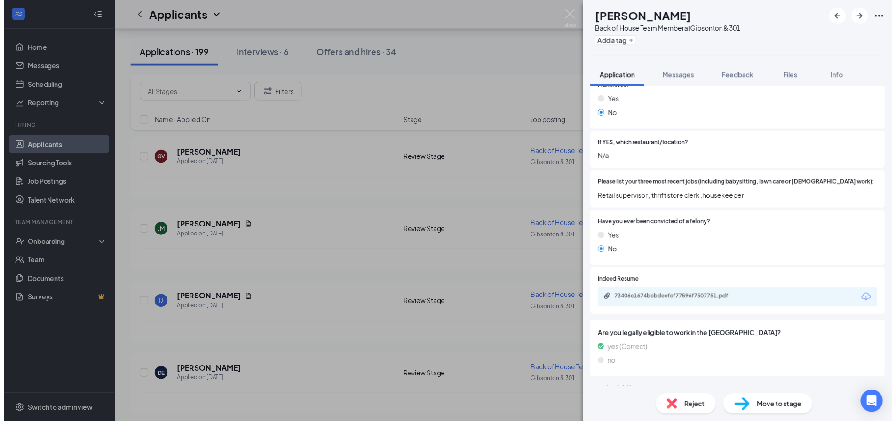
scroll to position [282, 0]
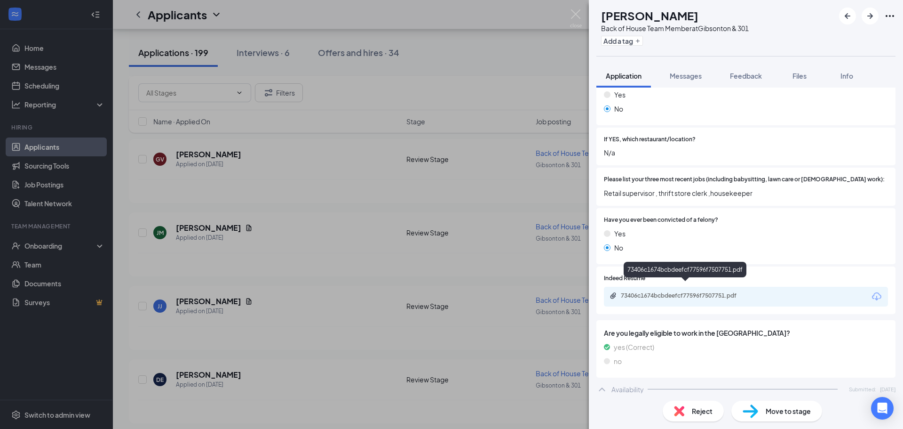
click at [651, 292] on div "73406c1674bcbdeefcf77596f7507751.pdf" at bounding box center [687, 296] width 132 height 8
click at [297, 296] on div "[PERSON_NAME] [PERSON_NAME] Back of House Team Member at [GEOGRAPHIC_DATA] & 30…" at bounding box center [451, 214] width 903 height 429
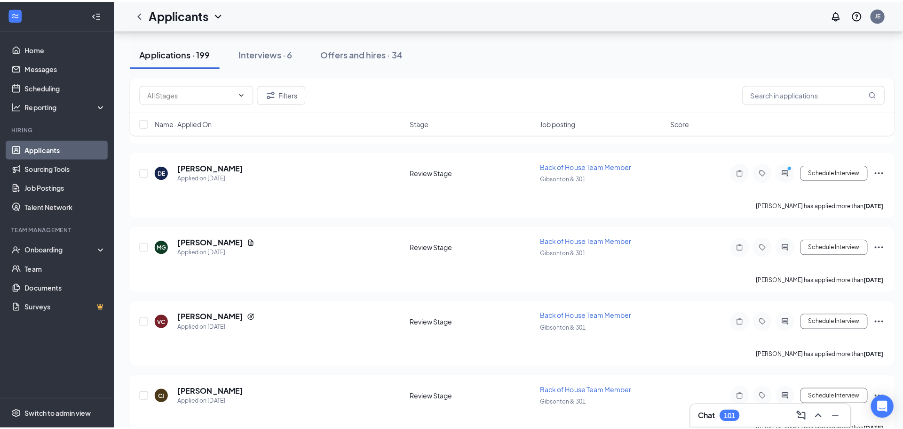
scroll to position [6727, 0]
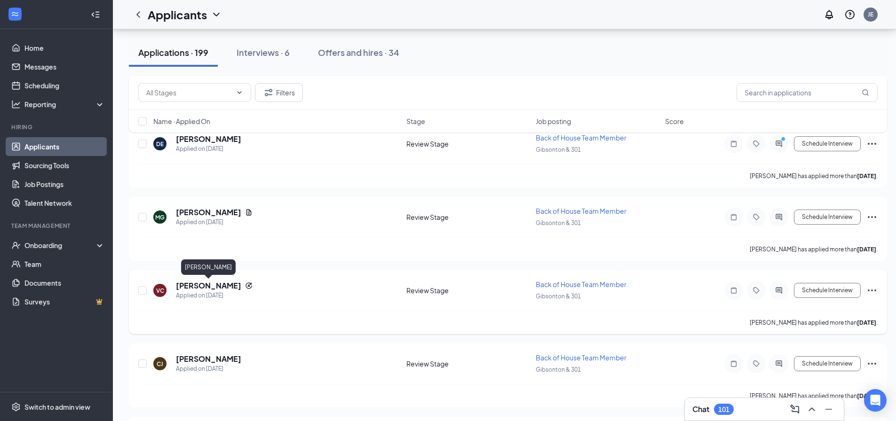
click at [217, 284] on h5 "[PERSON_NAME]" at bounding box center [208, 286] width 65 height 10
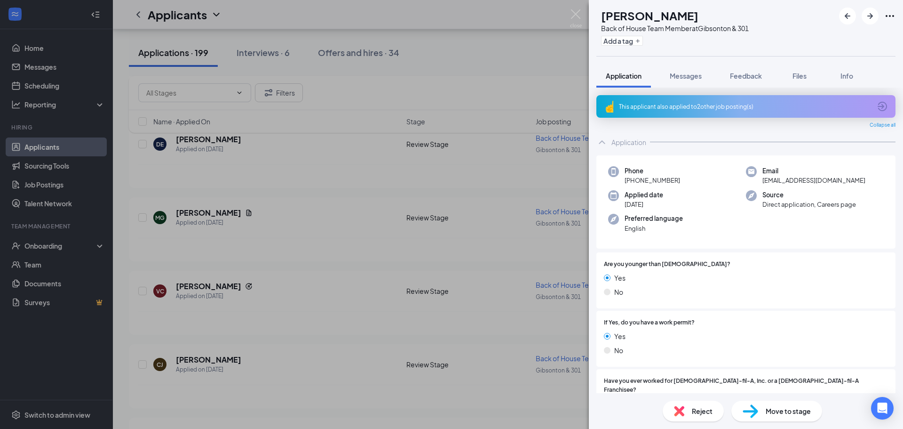
click at [364, 249] on div "[PERSON_NAME] Back of House Team Member at [GEOGRAPHIC_DATA] & 301 Add a tag Ap…" at bounding box center [451, 214] width 903 height 429
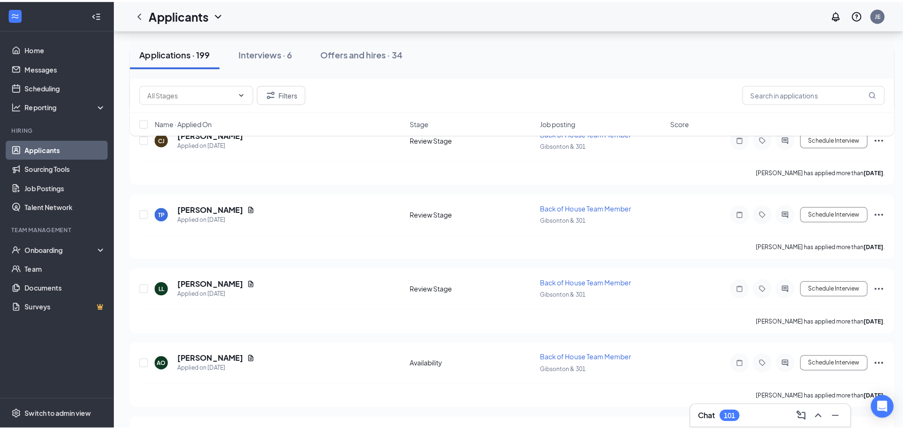
scroll to position [6962, 0]
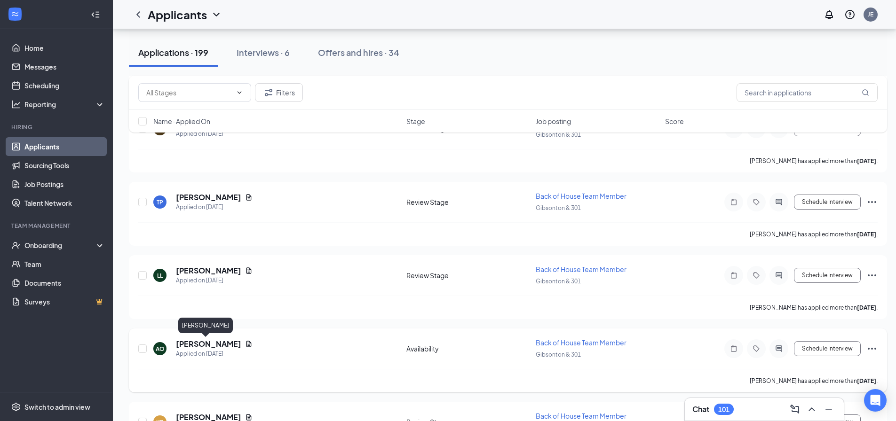
click at [203, 341] on h5 "[PERSON_NAME]" at bounding box center [208, 344] width 65 height 10
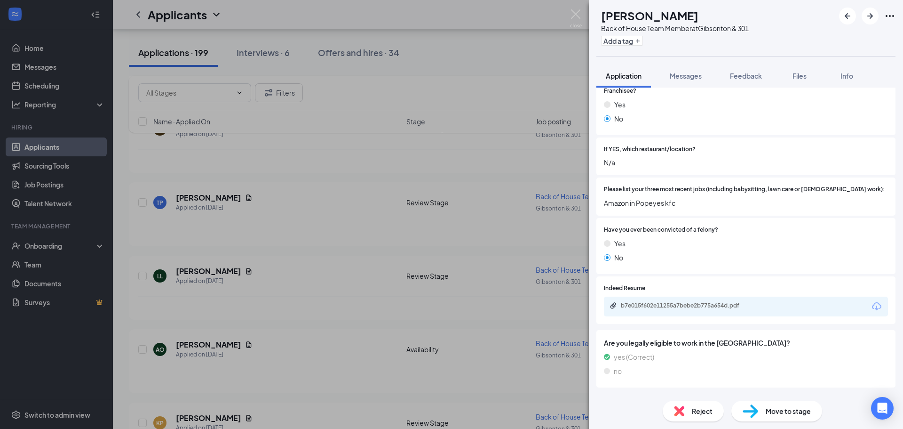
scroll to position [305, 0]
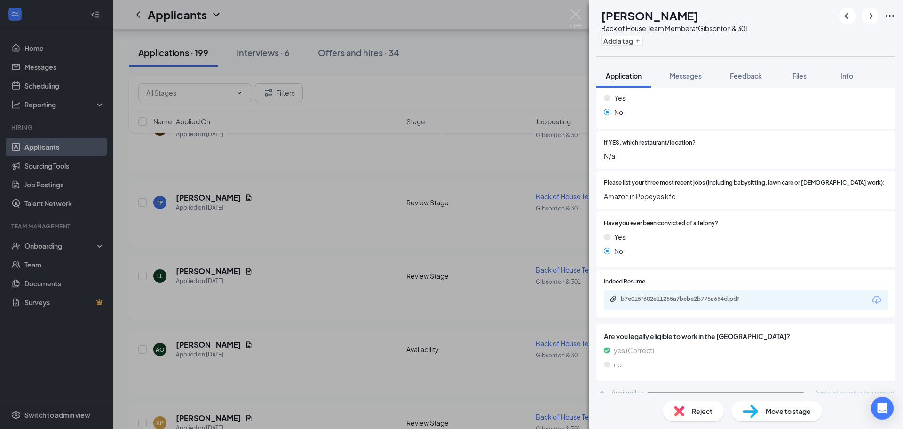
click at [654, 295] on div "b7e015f602e11255a7bebe2b775a654d.pdf" at bounding box center [687, 299] width 132 height 8
click at [306, 231] on div "AO [PERSON_NAME] Back of House Team Member at [GEOGRAPHIC_DATA] & 301 Add a tag…" at bounding box center [451, 214] width 903 height 429
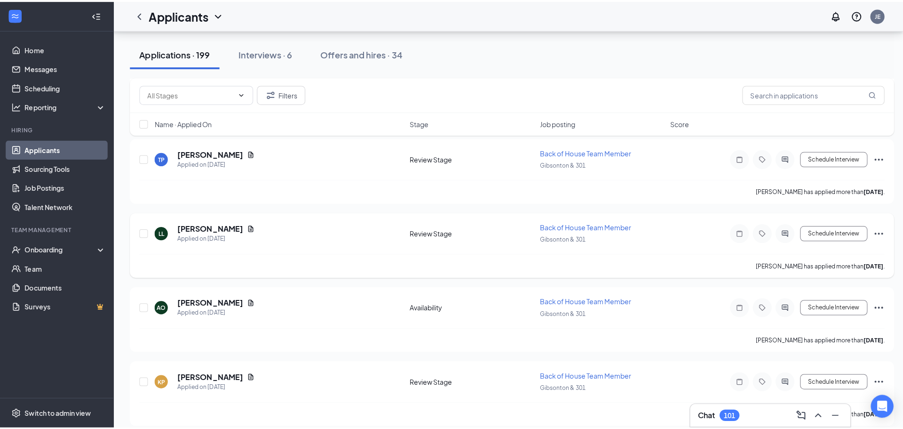
scroll to position [7150, 0]
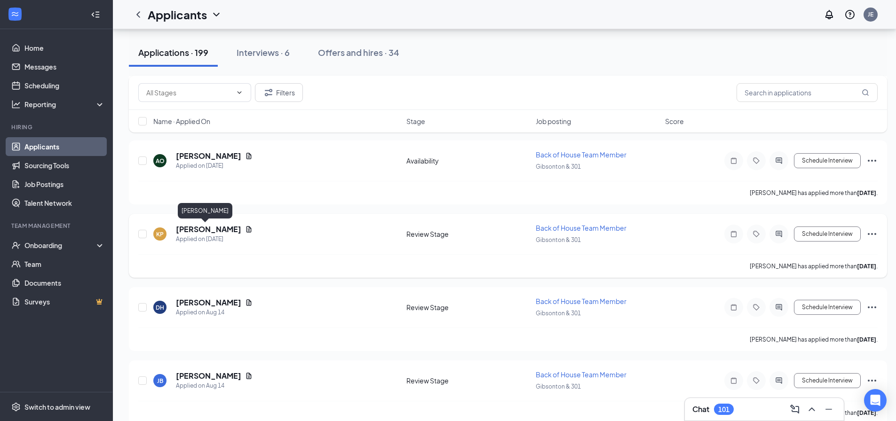
click at [196, 227] on h5 "[PERSON_NAME]" at bounding box center [208, 229] width 65 height 10
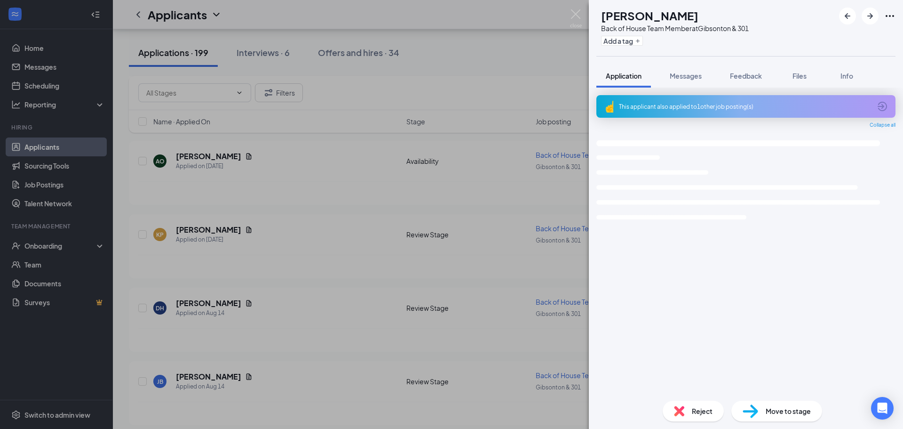
drag, startPoint x: 196, startPoint y: 227, endPoint x: 647, endPoint y: 137, distance: 459.5
click at [317, 245] on div "KP [PERSON_NAME] Back of House Team Member at [GEOGRAPHIC_DATA] & 301 Add a tag…" at bounding box center [451, 214] width 903 height 429
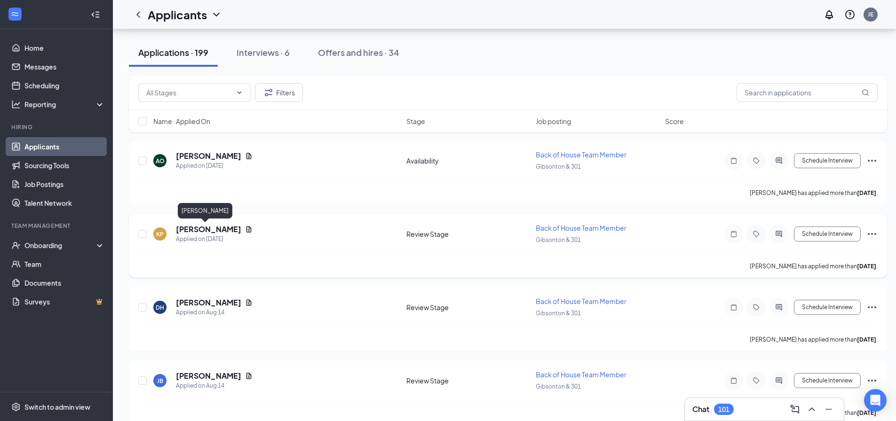
click at [201, 231] on h5 "[PERSON_NAME]" at bounding box center [208, 229] width 65 height 10
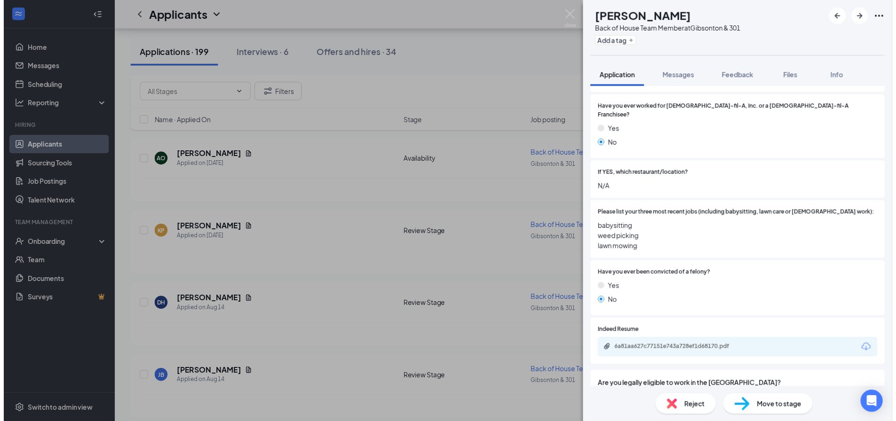
scroll to position [329, 0]
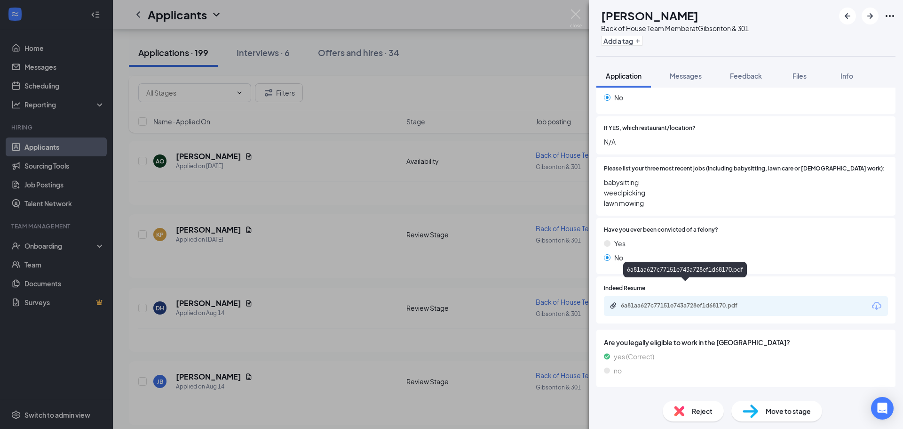
click at [649, 302] on div "6a81aa627c77151e743a728ef1d68170.pdf" at bounding box center [687, 306] width 132 height 8
click at [352, 176] on div "KP [PERSON_NAME] Back of House Team Member at [GEOGRAPHIC_DATA] & 301 Add a tag…" at bounding box center [451, 214] width 903 height 429
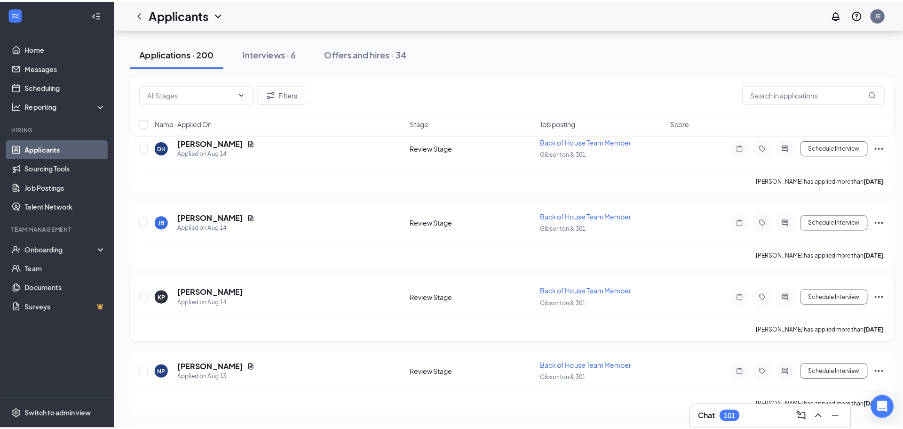
scroll to position [7432, 0]
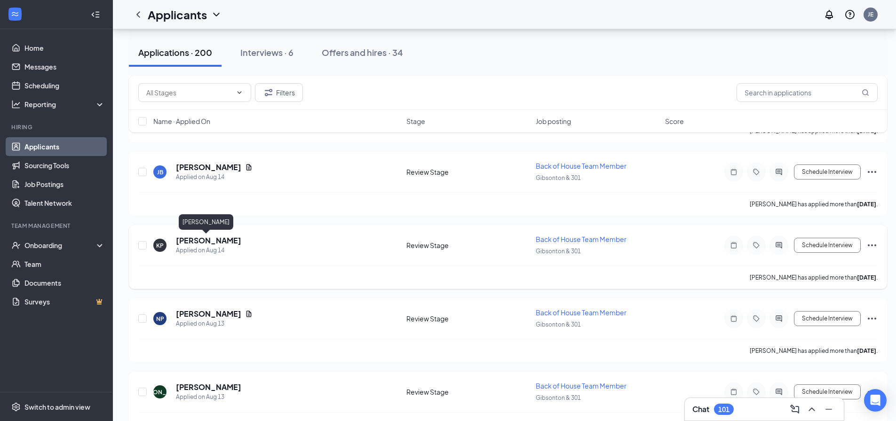
click at [209, 242] on h5 "[PERSON_NAME]" at bounding box center [208, 241] width 65 height 10
